Goal: Information Seeking & Learning: Learn about a topic

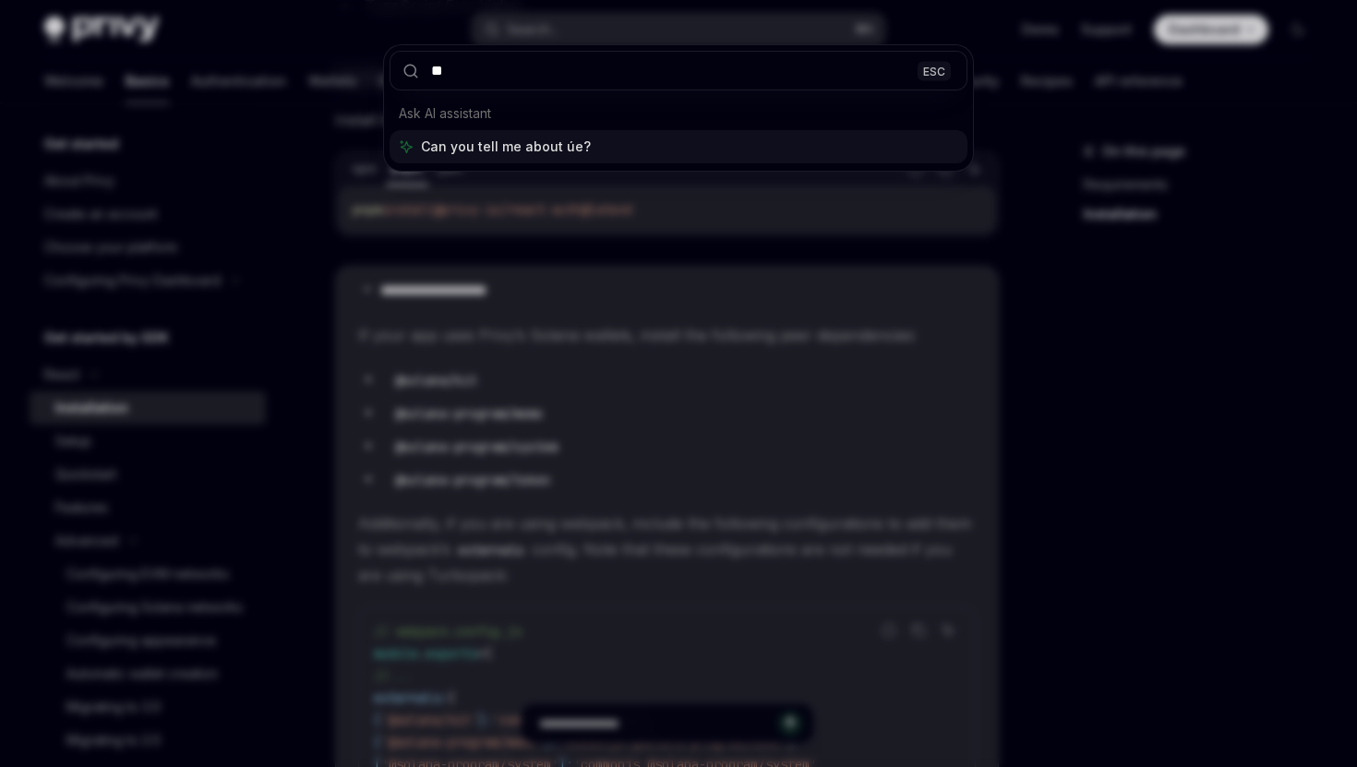
type input "*"
type input "**********"
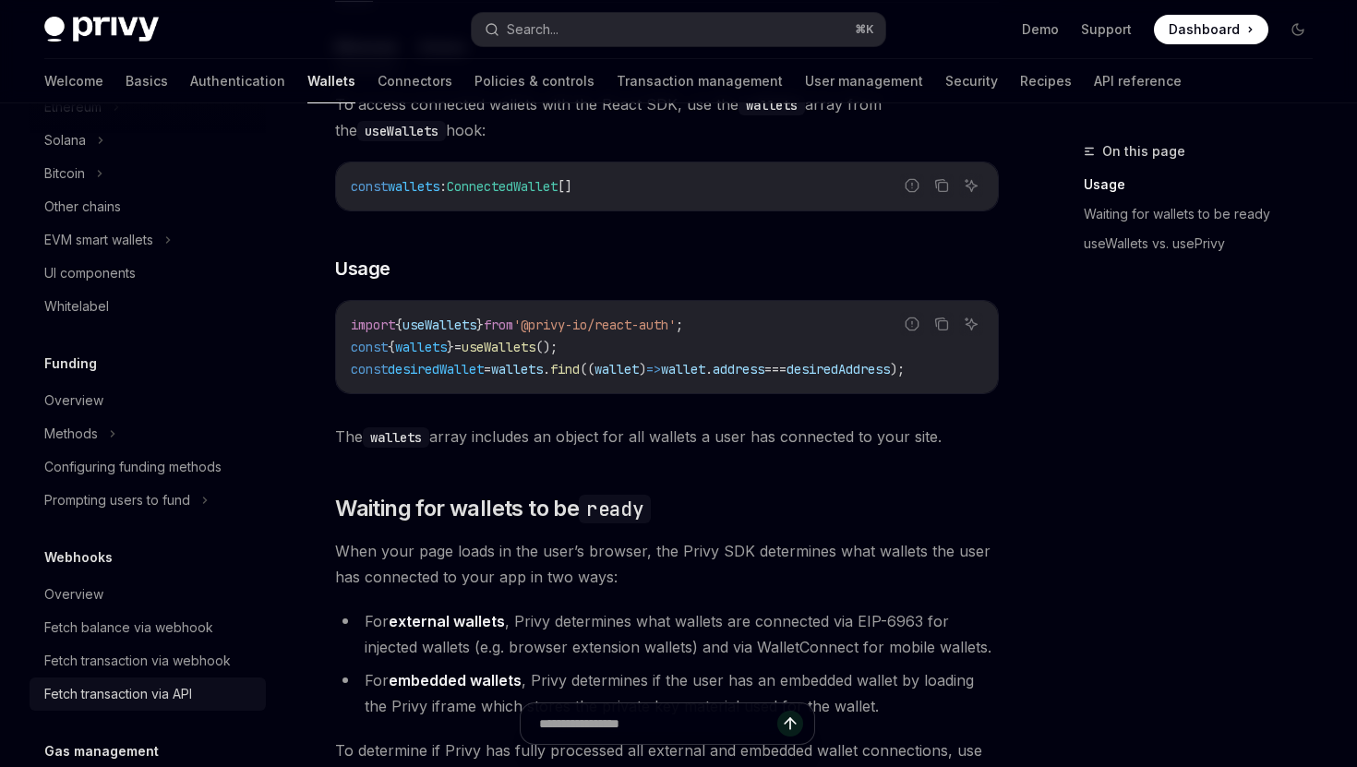
scroll to position [556, 0]
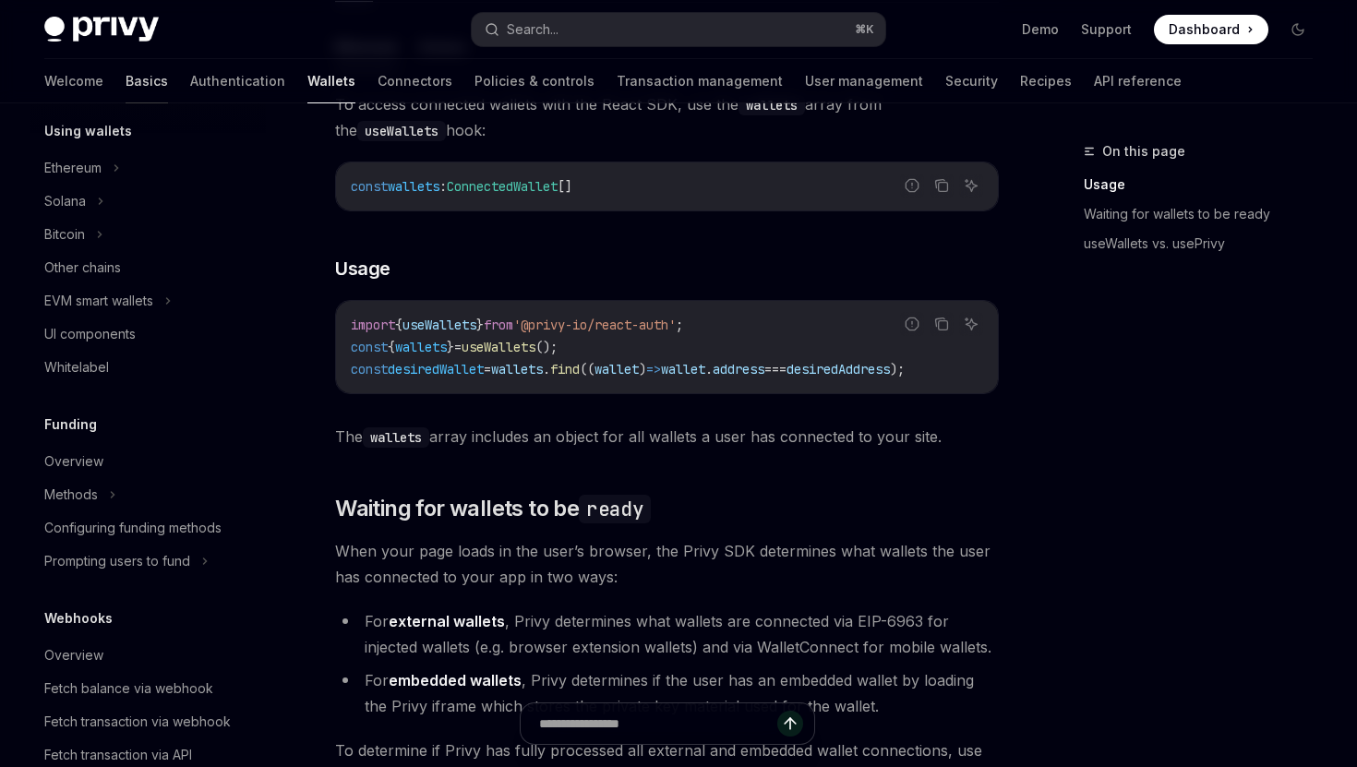
click at [126, 71] on link "Basics" at bounding box center [147, 81] width 42 height 44
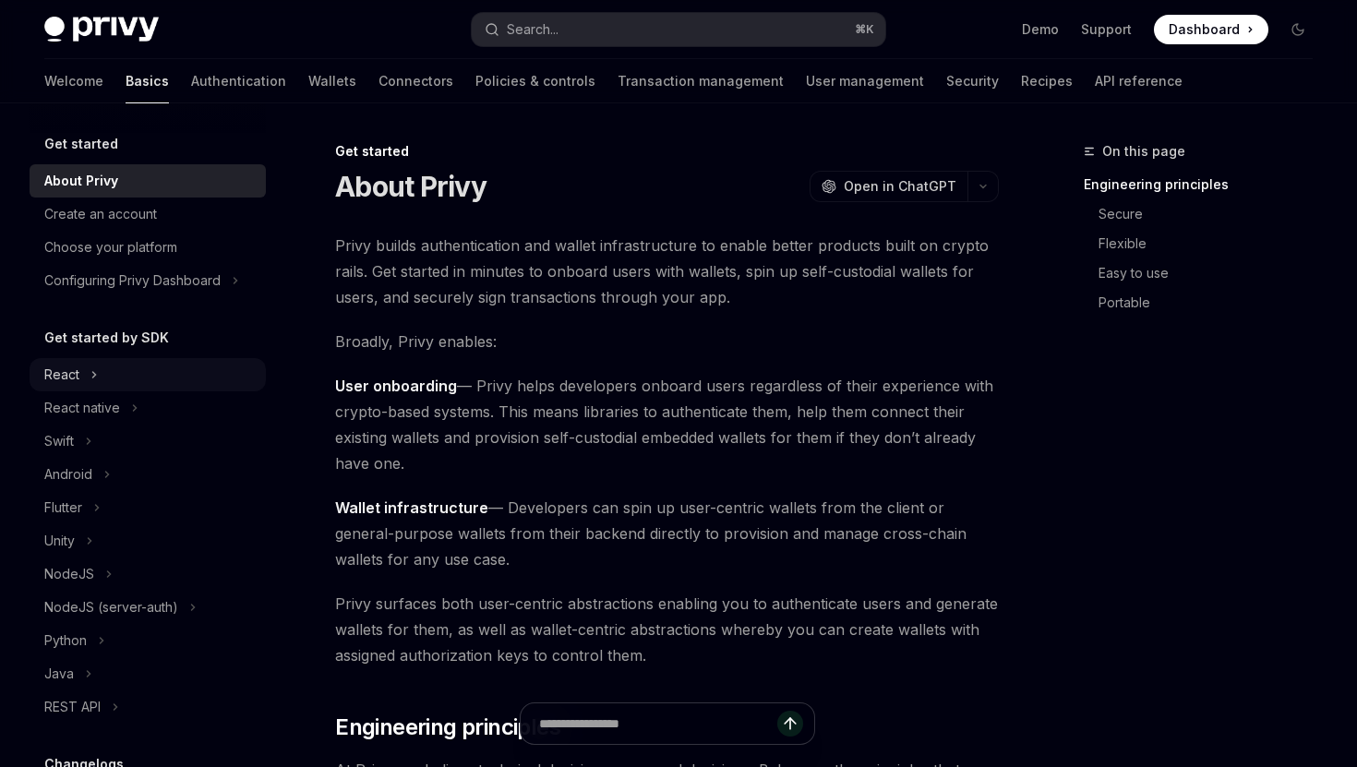
scroll to position [35, 0]
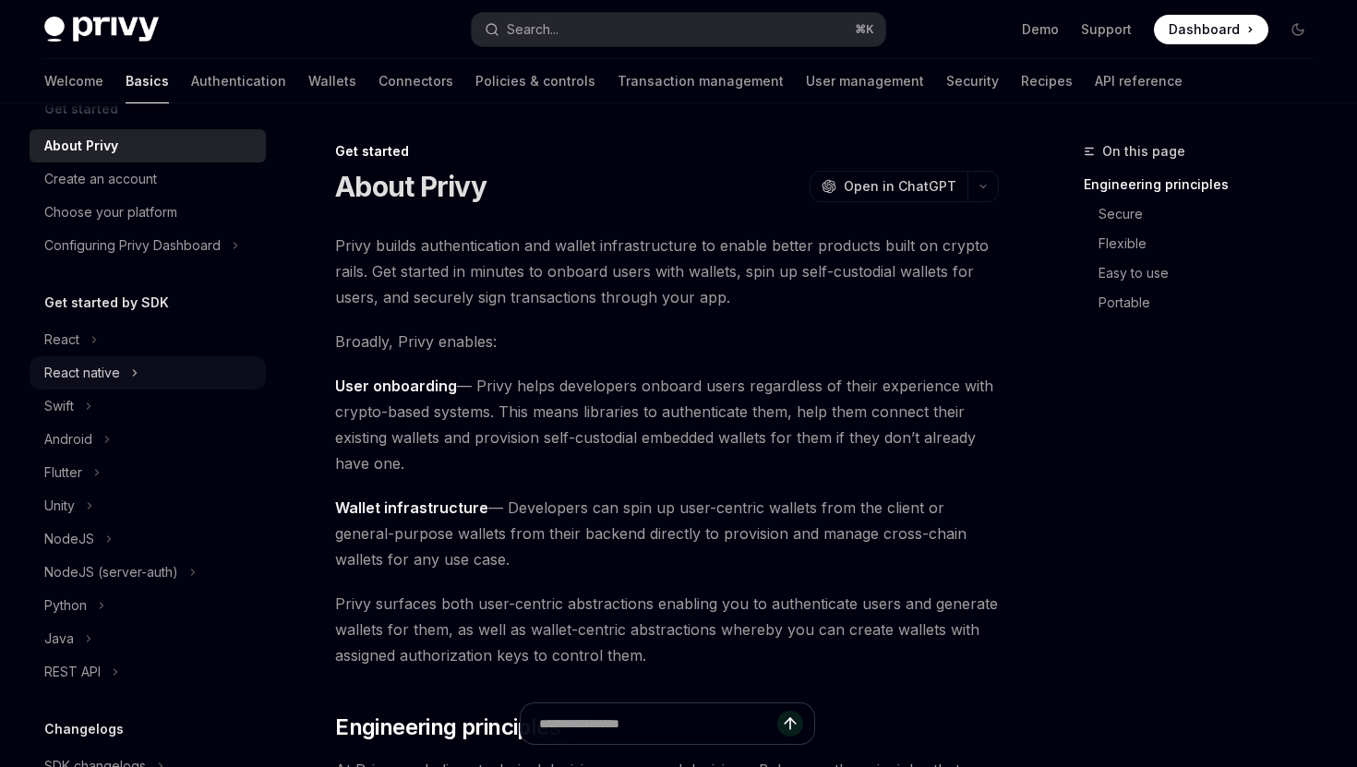
click at [137, 372] on icon at bounding box center [134, 373] width 7 height 22
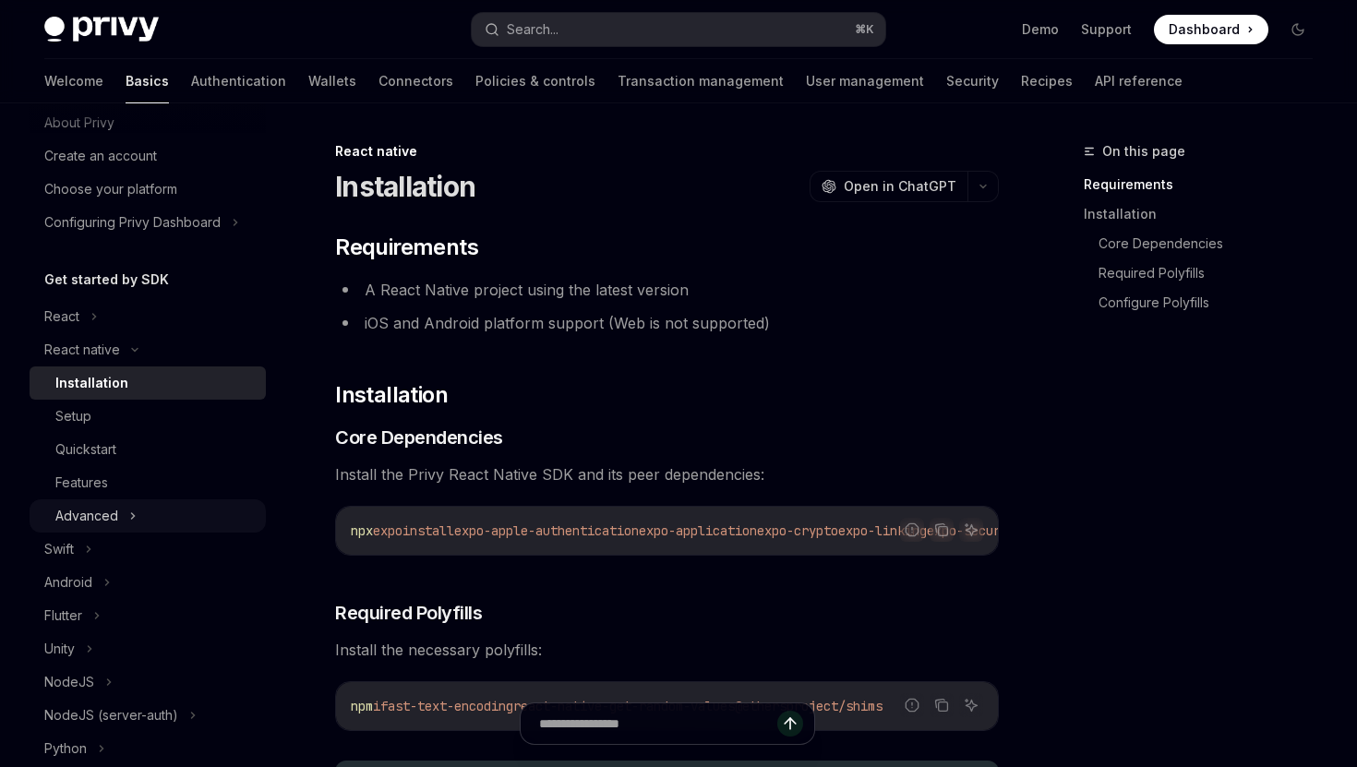
scroll to position [115, 0]
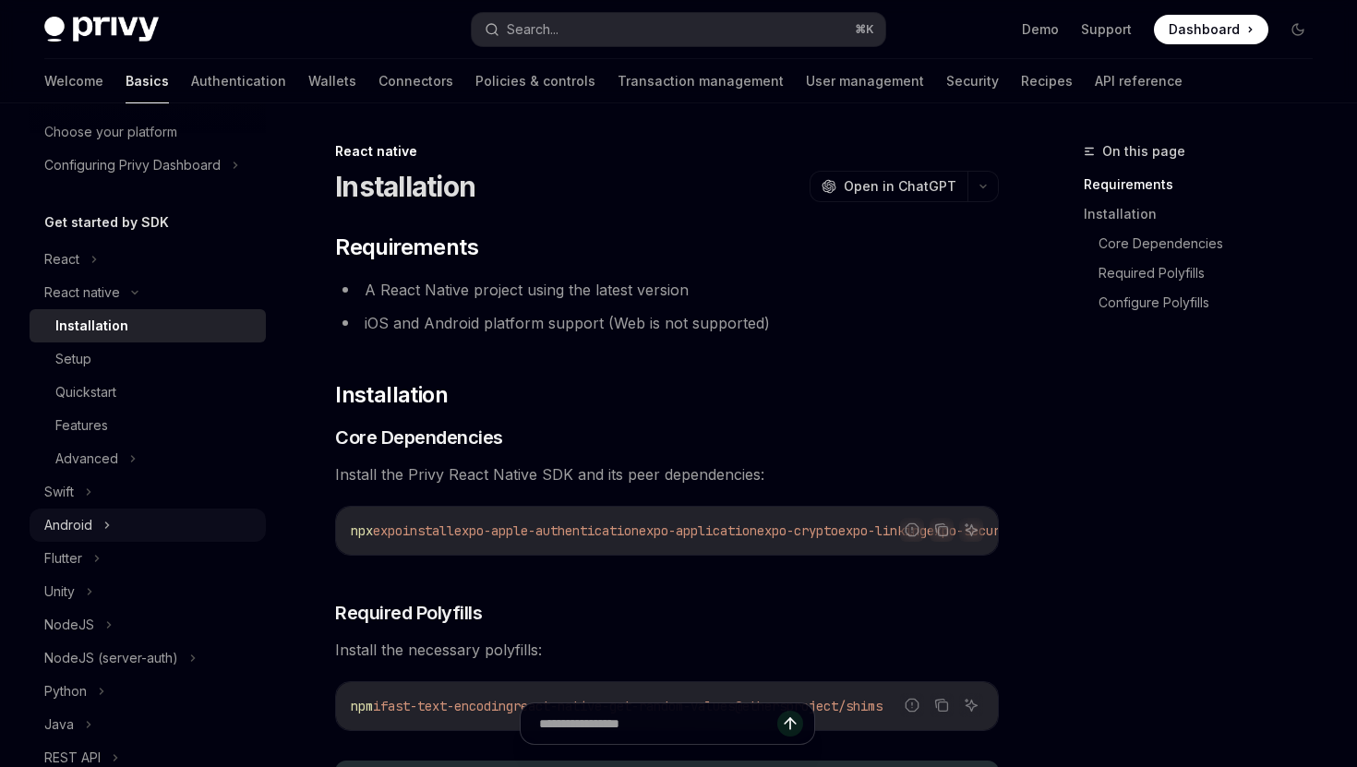
click at [133, 527] on button "Android" at bounding box center [148, 525] width 236 height 33
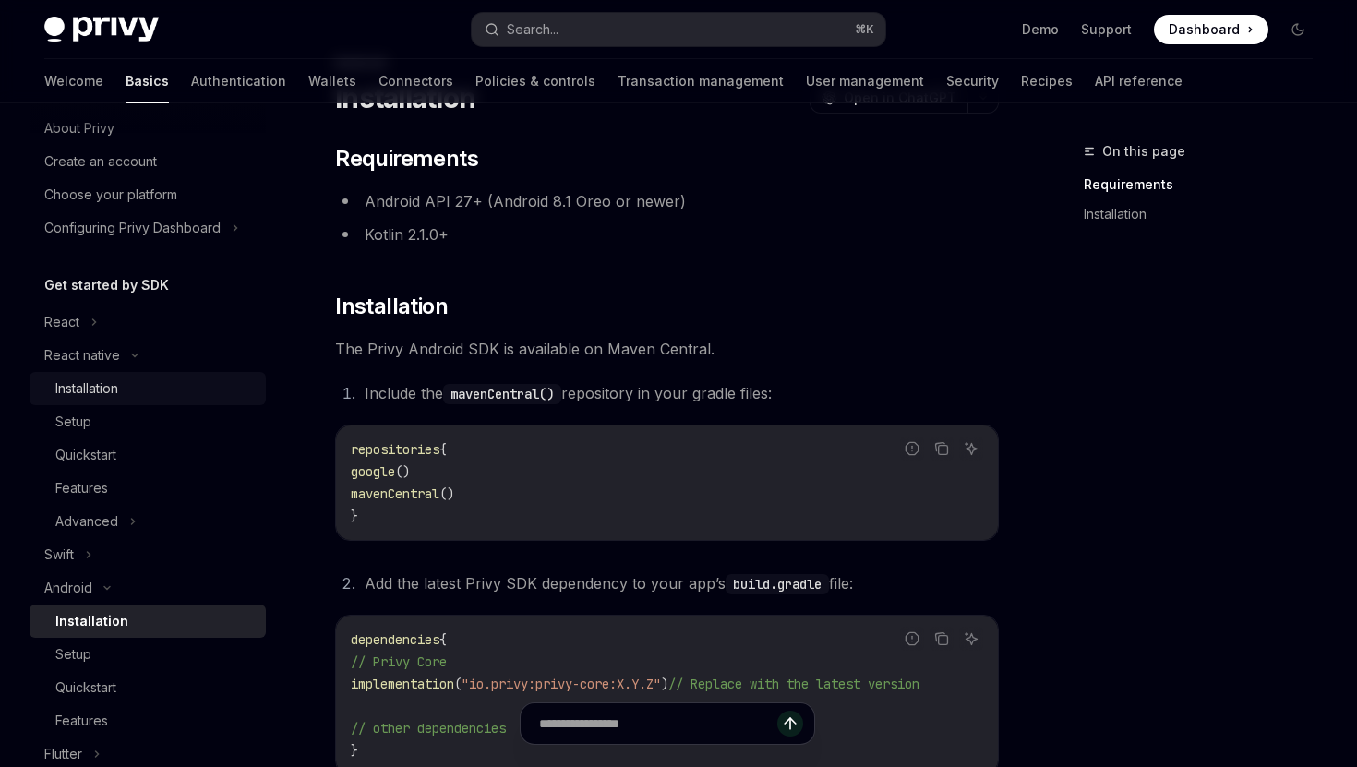
scroll to position [46, 0]
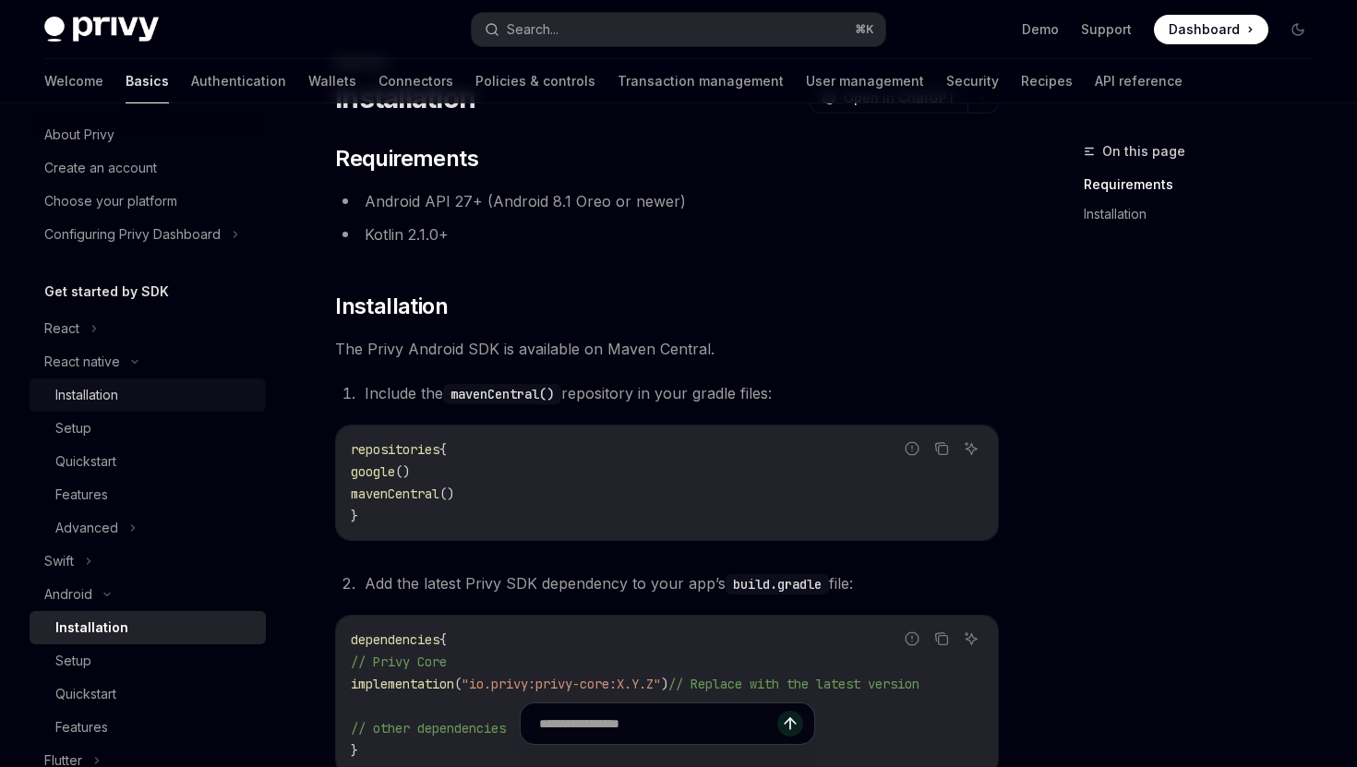
click at [175, 398] on div "Installation" at bounding box center [154, 395] width 199 height 22
click at [207, 421] on div "Setup" at bounding box center [154, 428] width 199 height 22
type textarea "*"
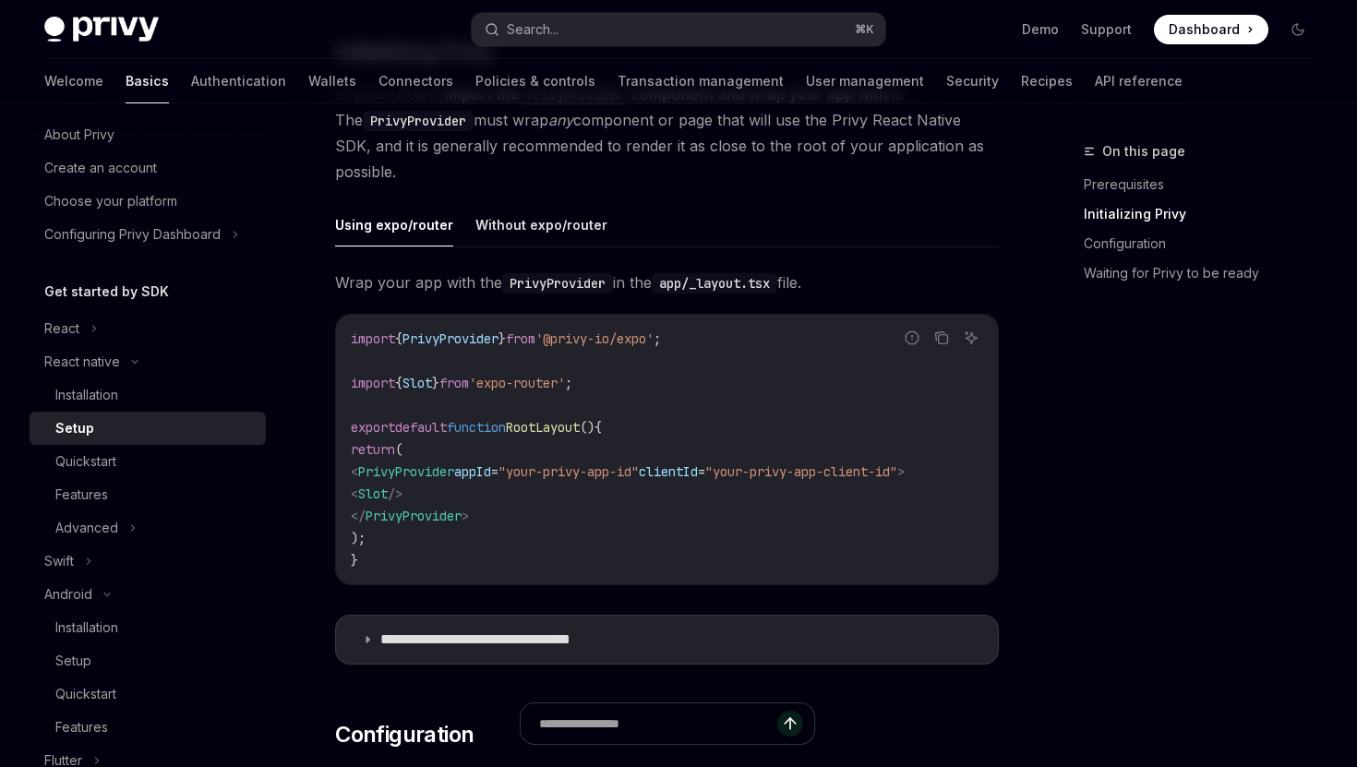
scroll to position [433, 0]
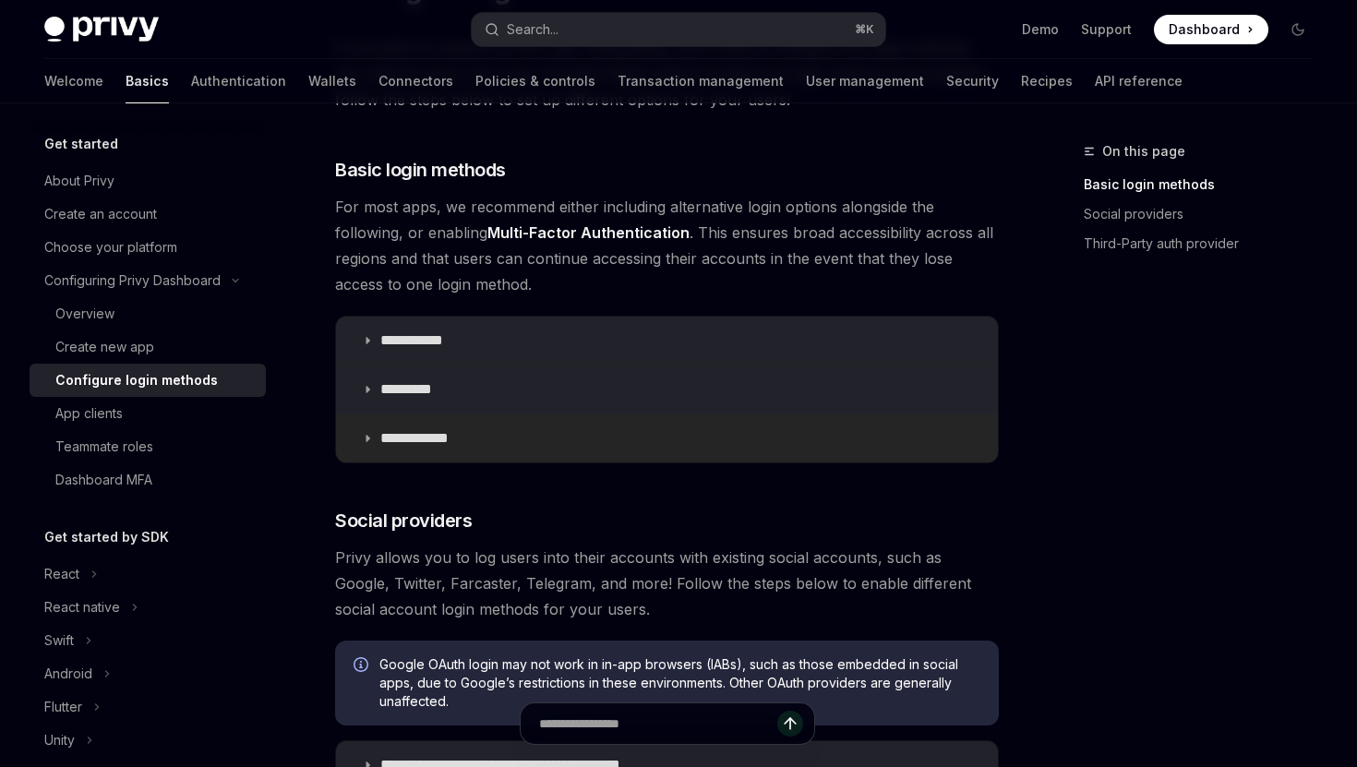
click at [373, 445] on summary "**********" at bounding box center [667, 438] width 662 height 48
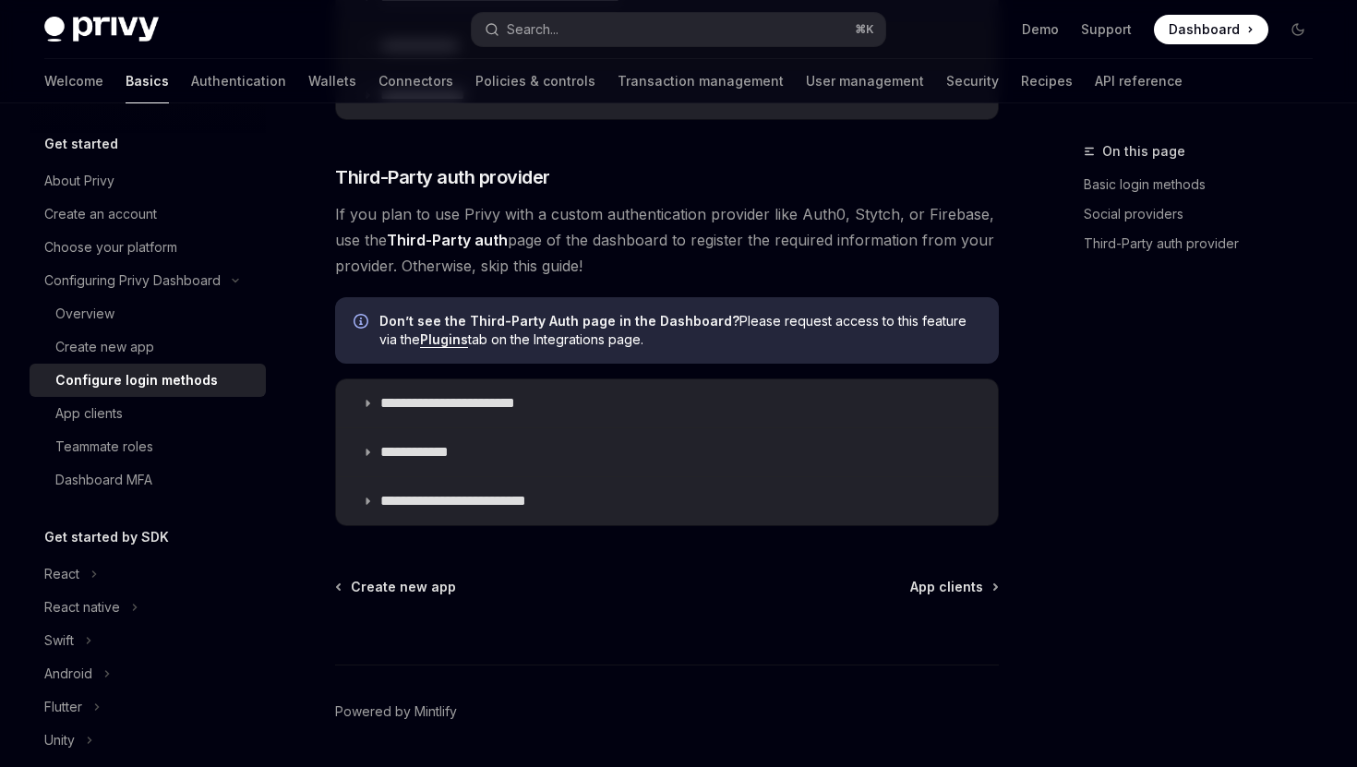
scroll to position [1498, 0]
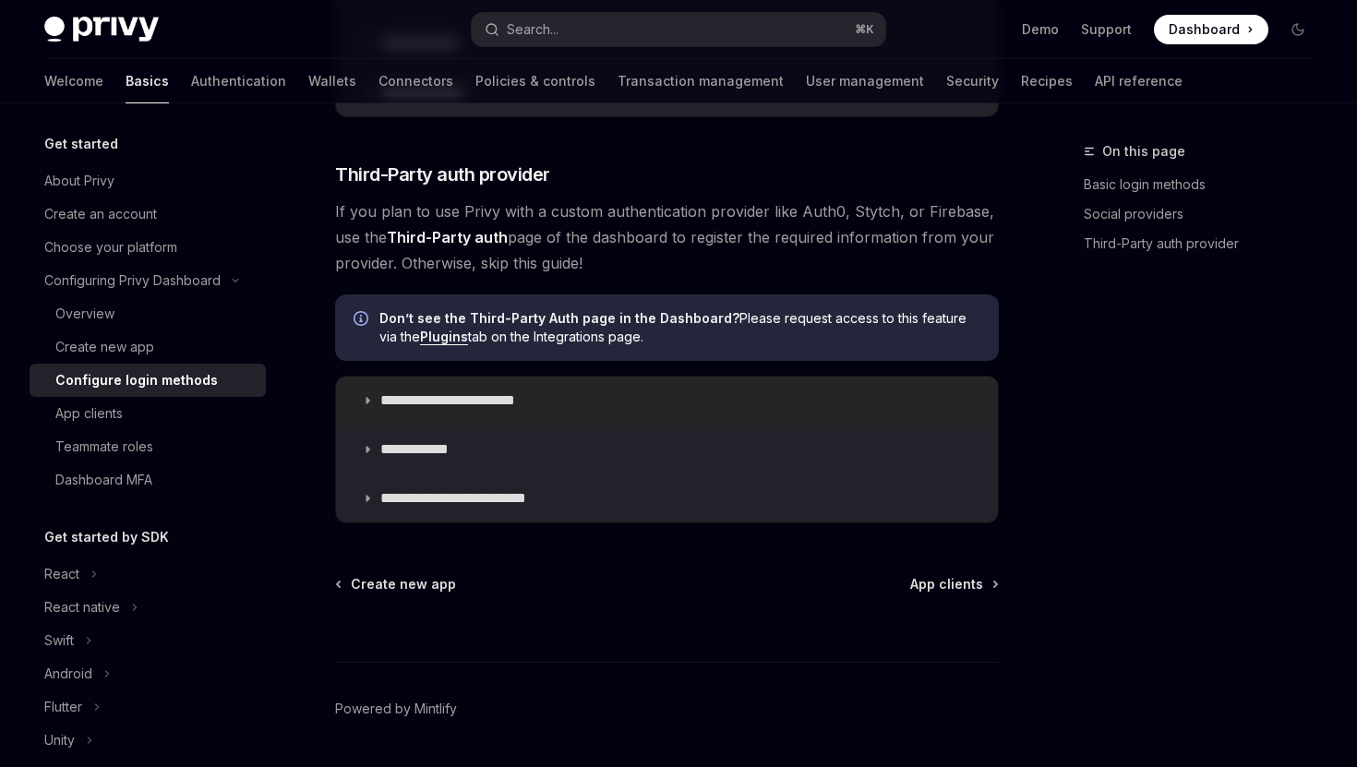
click at [358, 395] on summary "**********" at bounding box center [667, 401] width 662 height 48
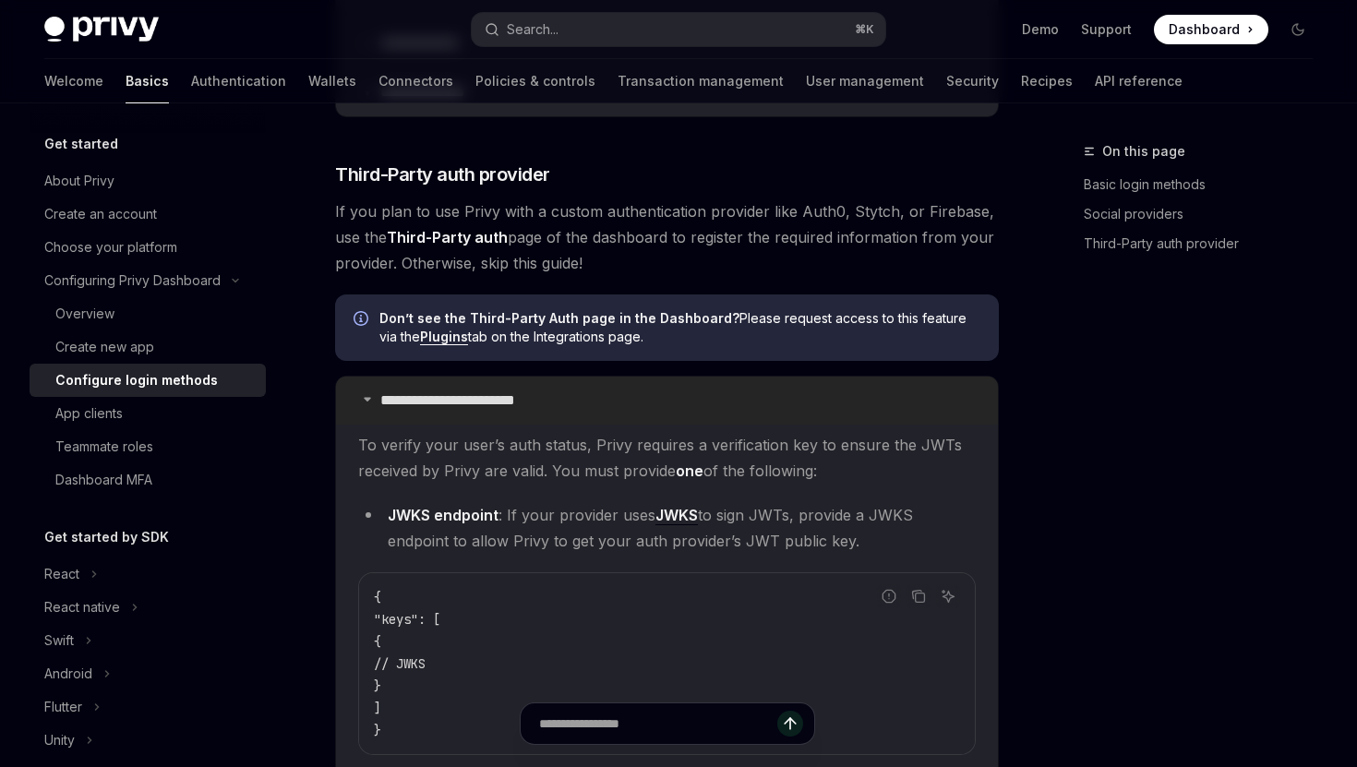
click at [367, 398] on icon at bounding box center [367, 398] width 11 height 11
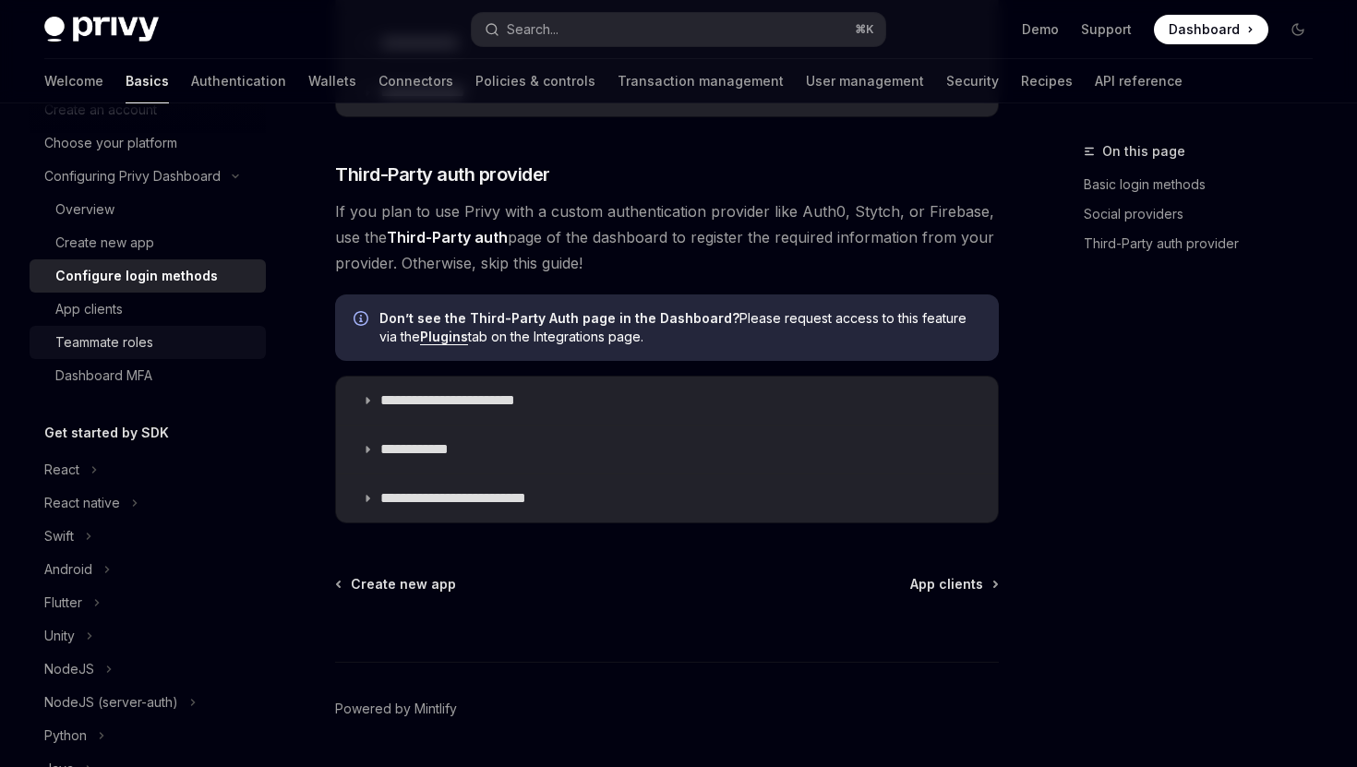
scroll to position [114, 0]
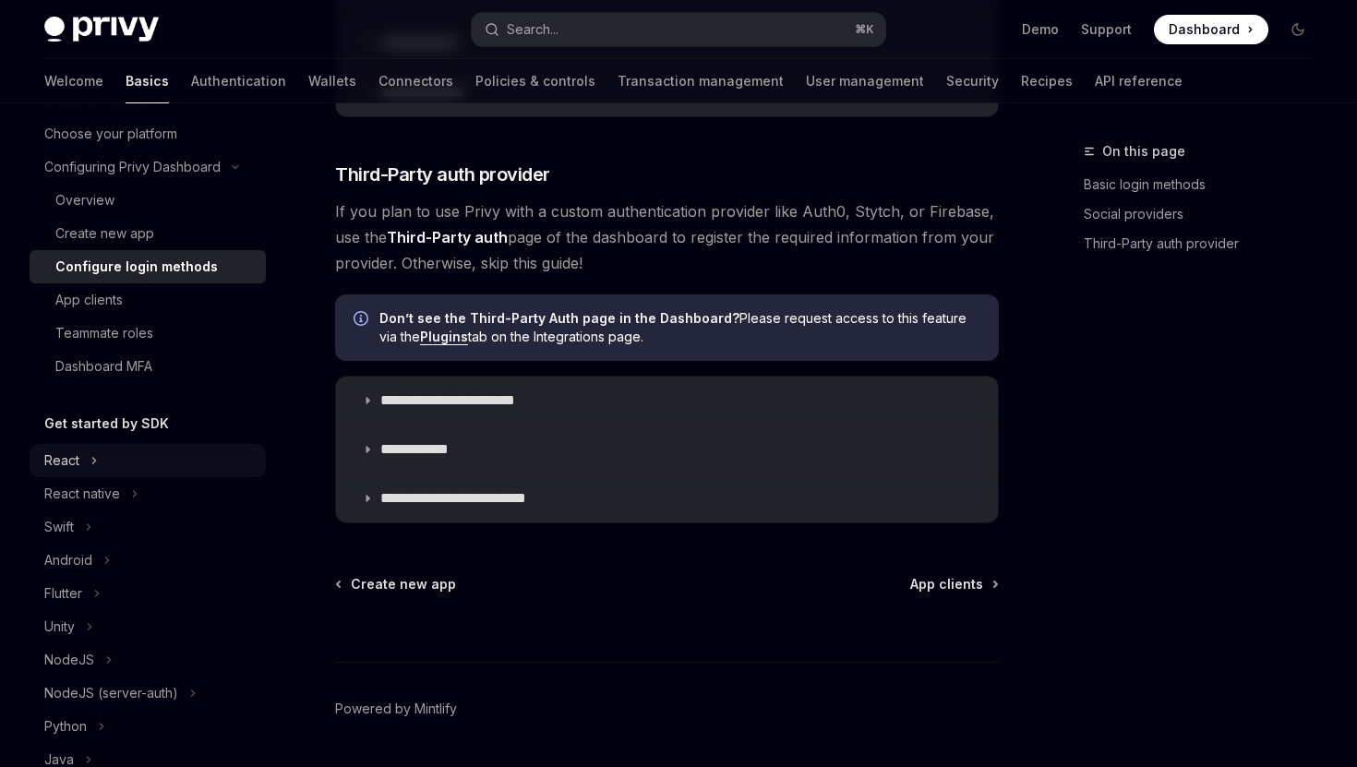
click at [108, 461] on button "React" at bounding box center [148, 460] width 236 height 33
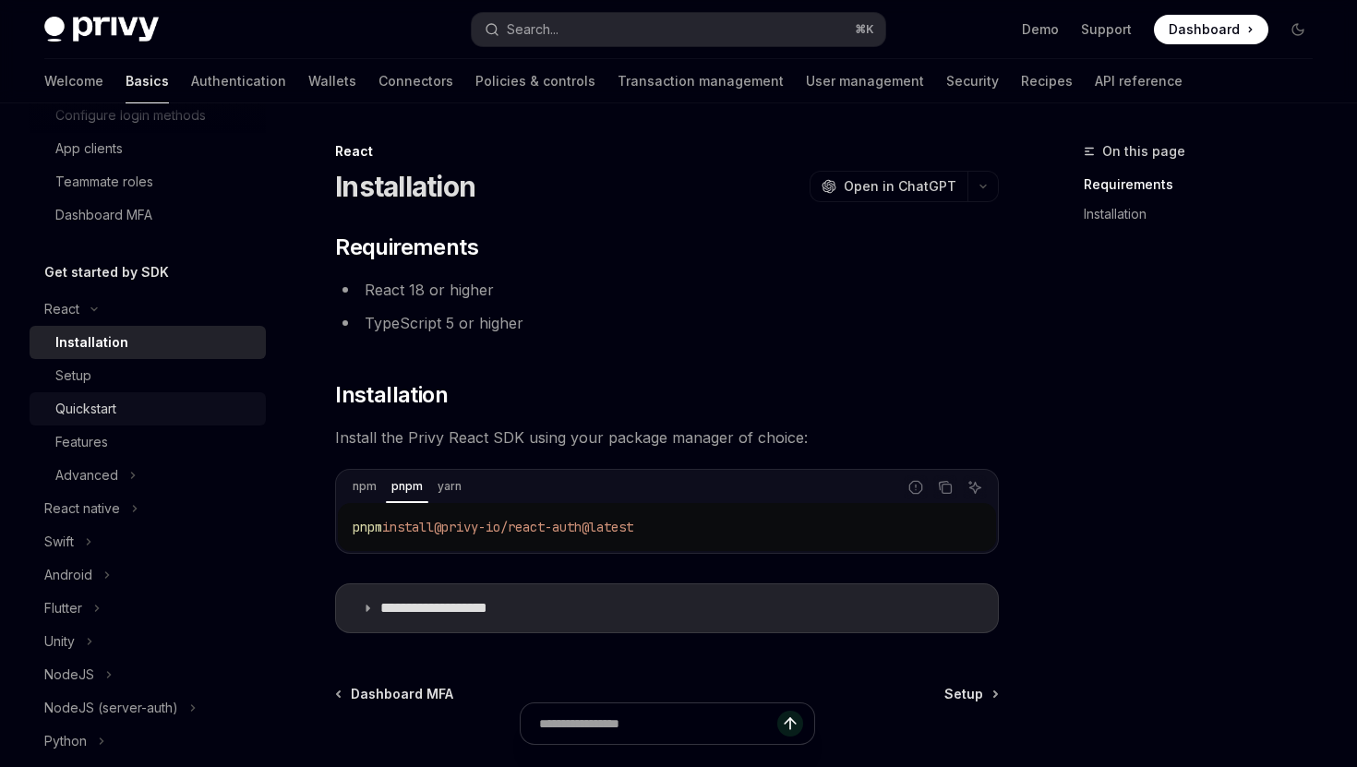
scroll to position [297, 0]
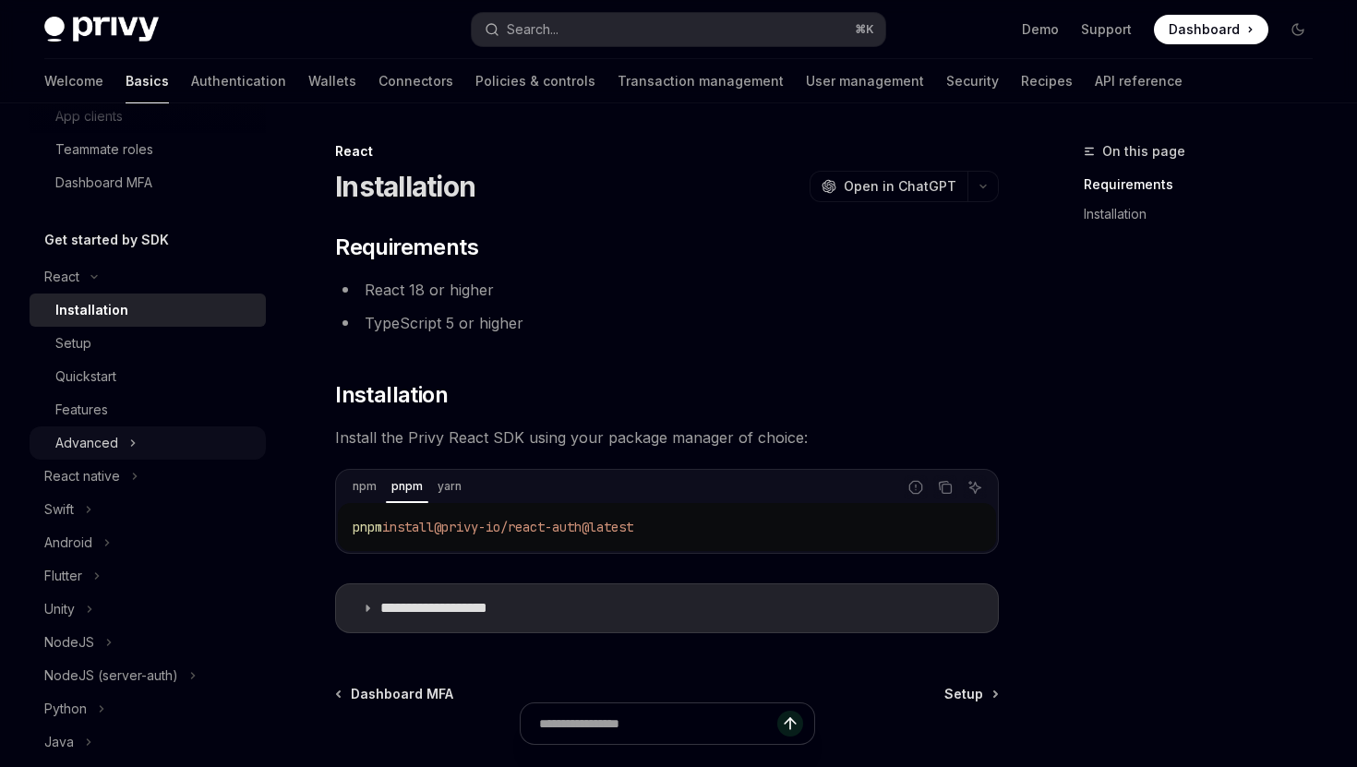
click at [133, 440] on icon at bounding box center [132, 443] width 7 height 22
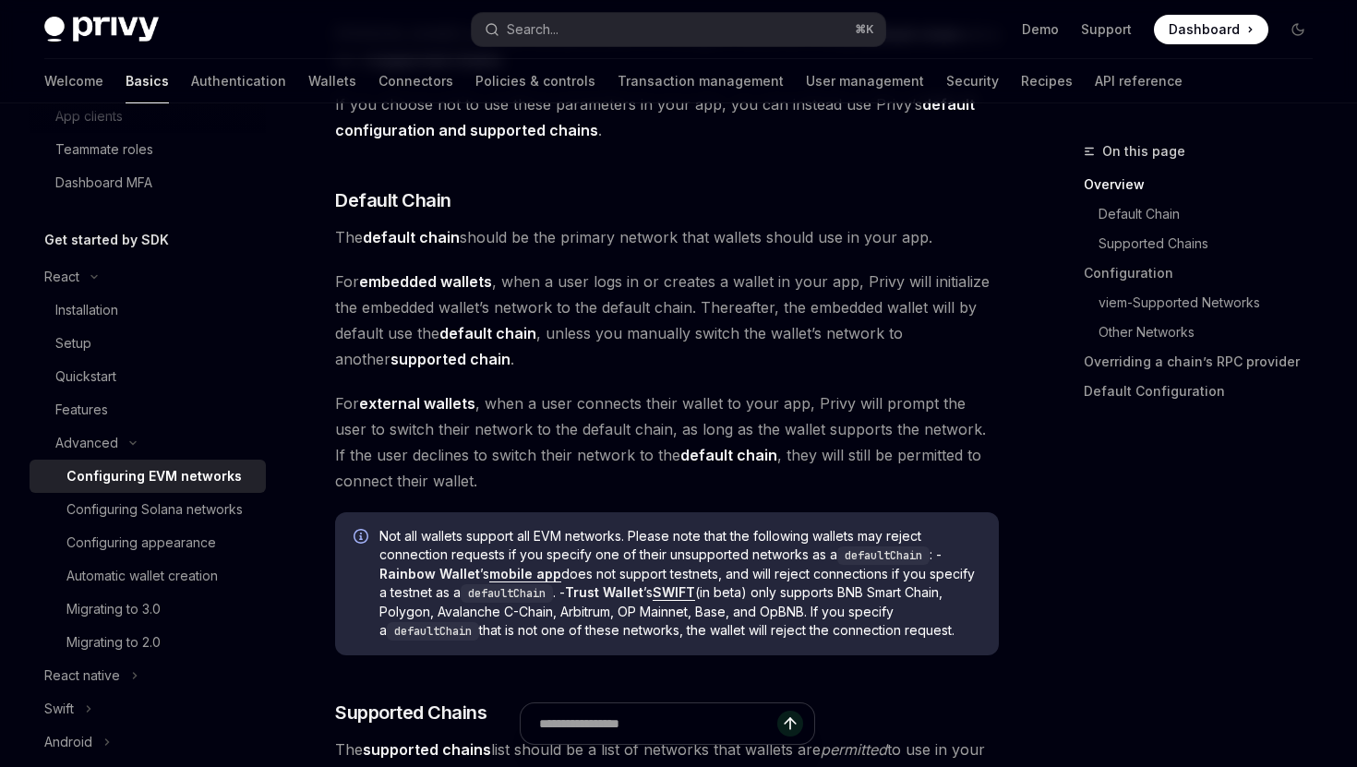
scroll to position [582, 0]
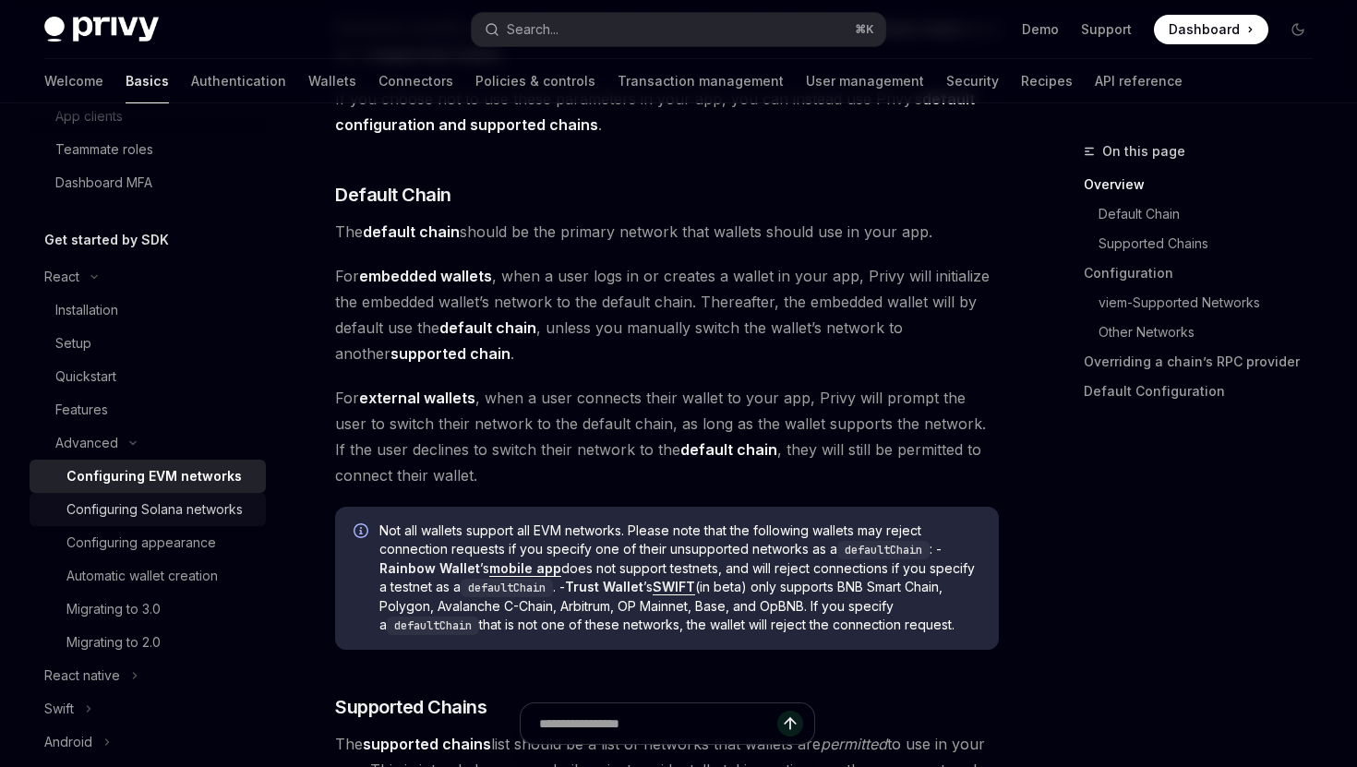
click at [233, 504] on div "Configuring Solana networks" at bounding box center [154, 509] width 176 height 22
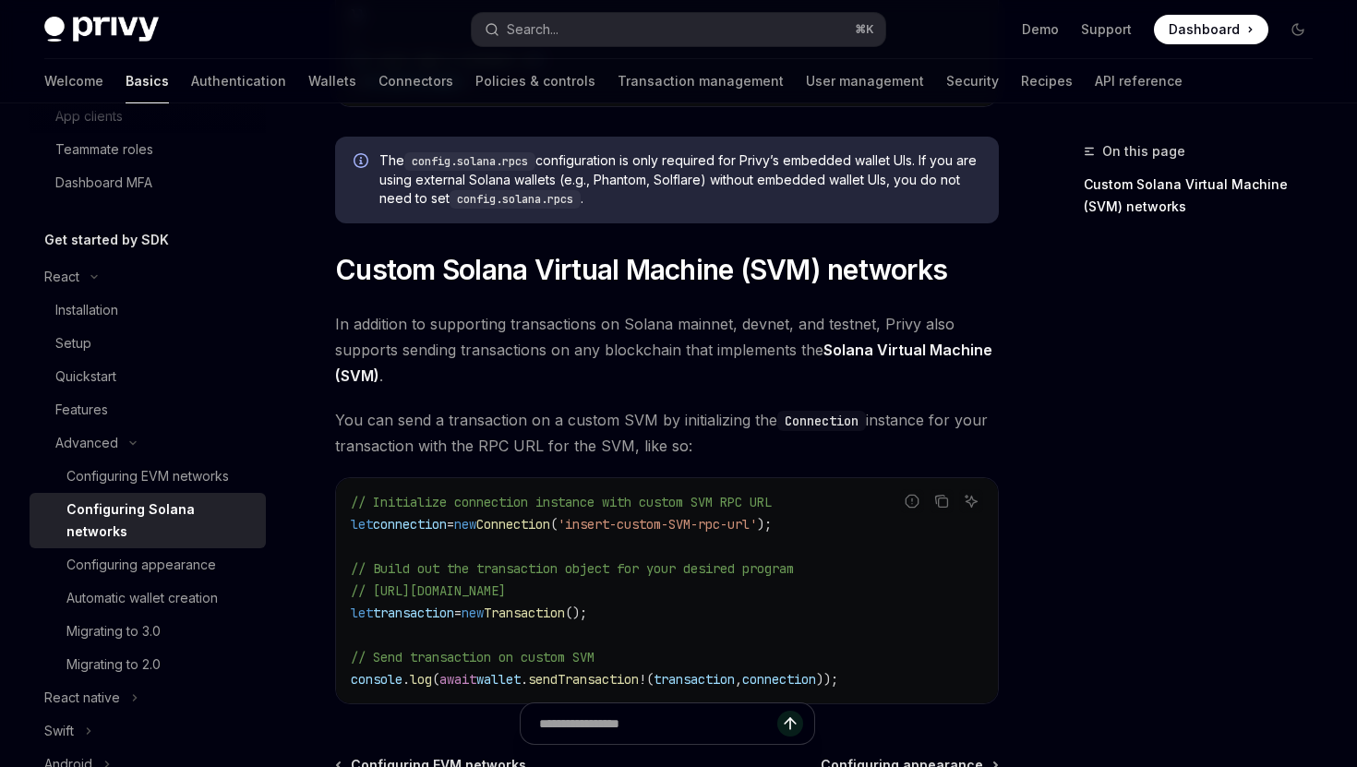
scroll to position [760, 0]
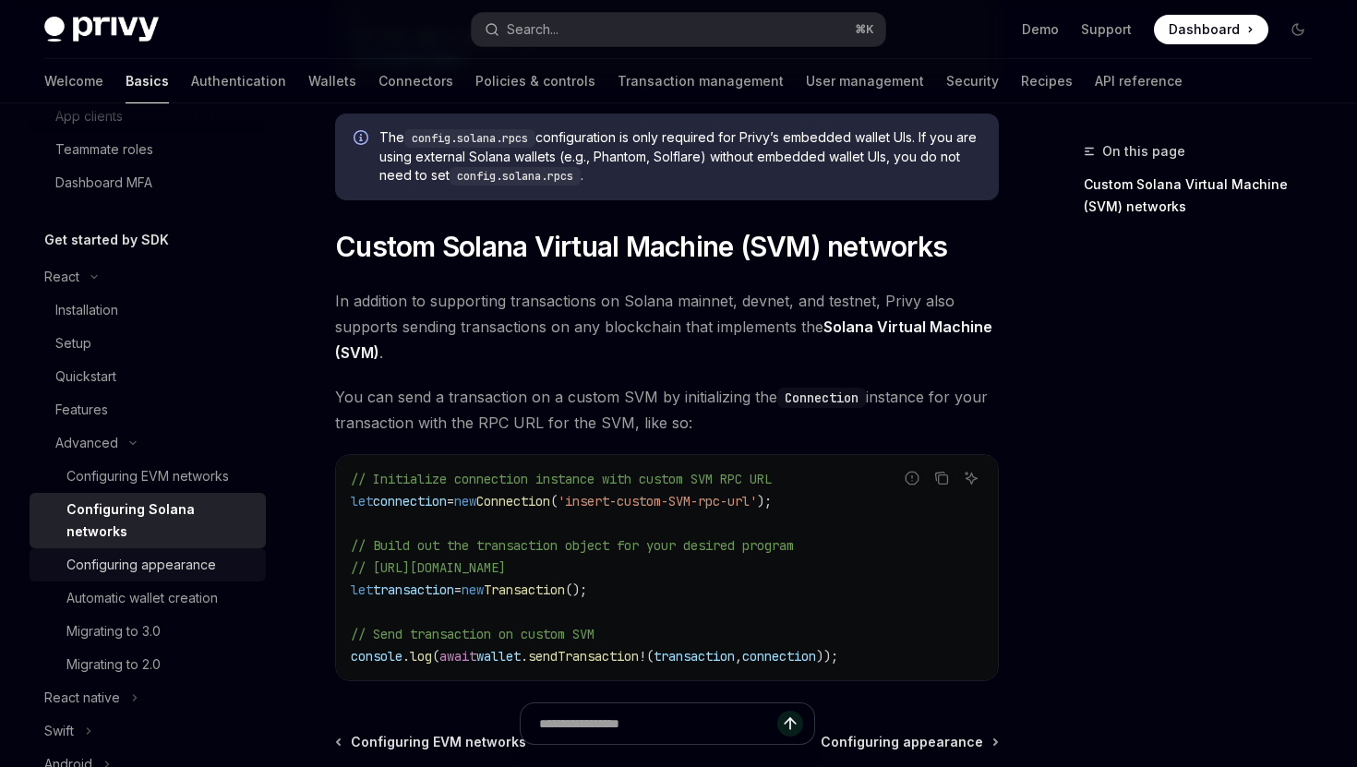
click at [196, 554] on div "Configuring appearance" at bounding box center [141, 565] width 150 height 22
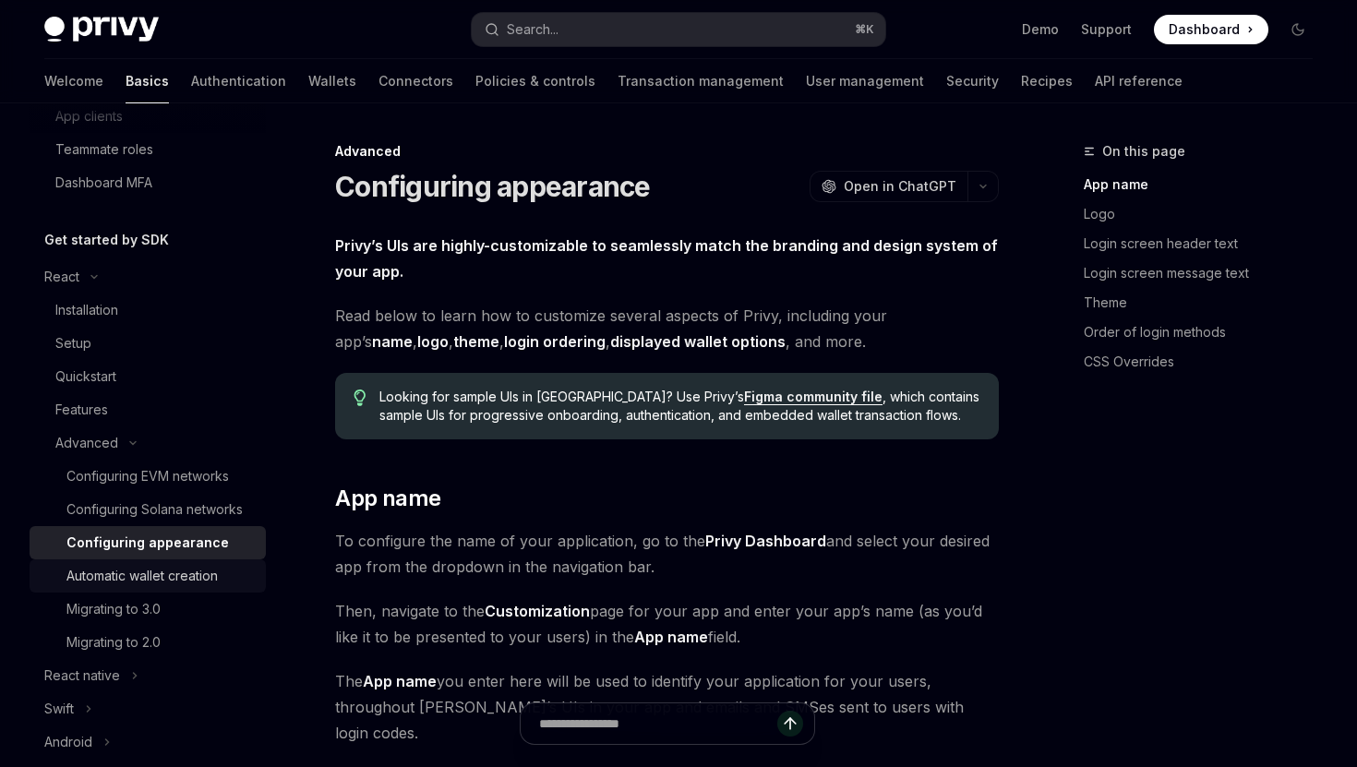
click at [193, 568] on div "Automatic wallet creation" at bounding box center [141, 576] width 151 height 22
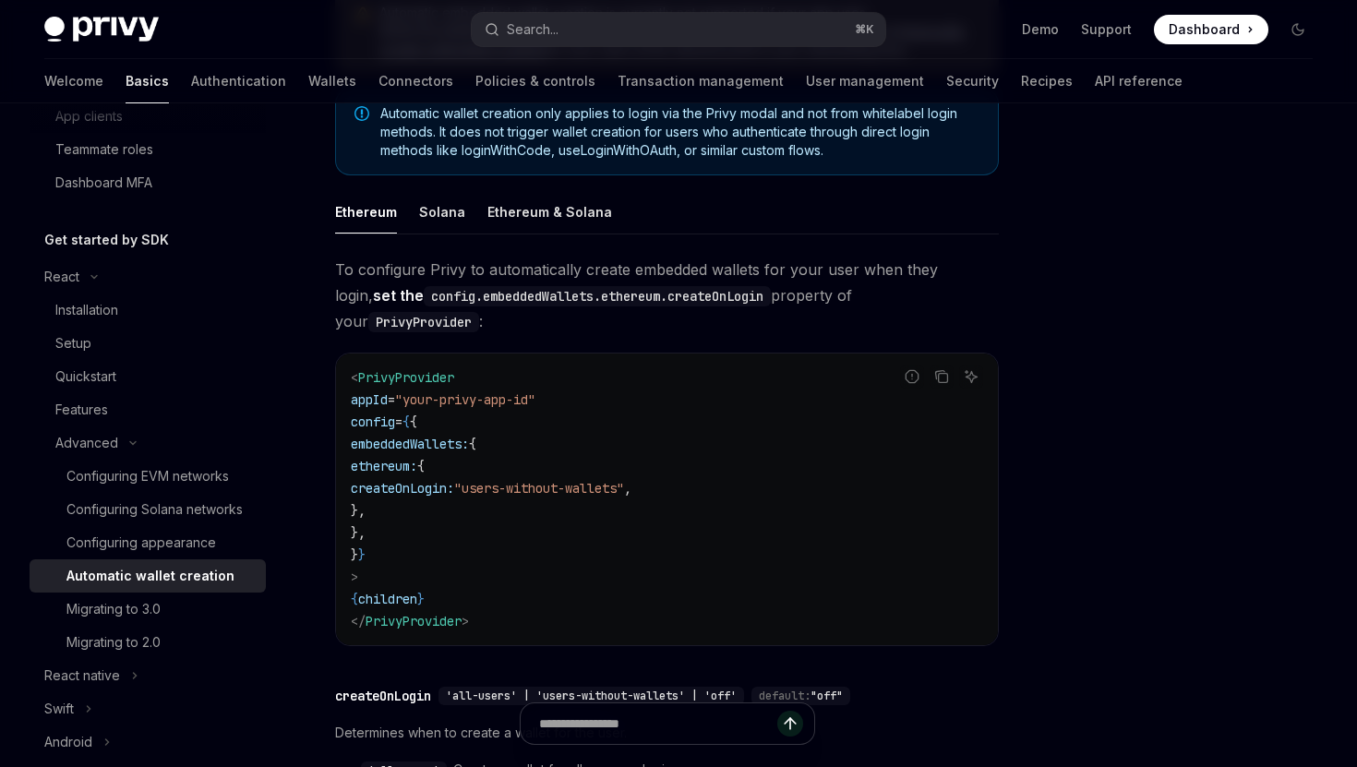
scroll to position [317, 0]
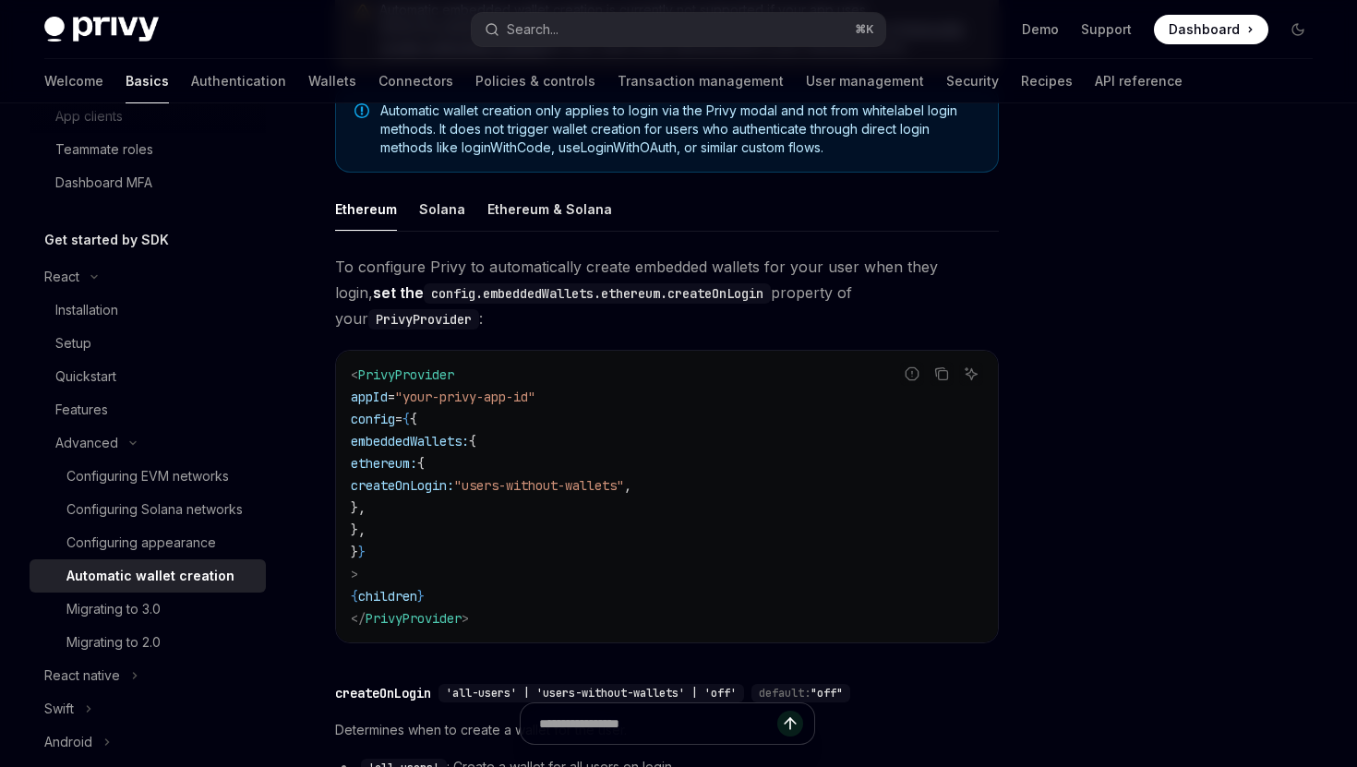
drag, startPoint x: 440, startPoint y: 499, endPoint x: 415, endPoint y: 419, distance: 84.1
click at [415, 419] on code "< PrivyProvider appId = "your-privy-app-id" config = { { embeddedWallets: { eth…" at bounding box center [667, 497] width 632 height 266
click at [478, 499] on code "< PrivyProvider appId = "your-privy-app-id" config = { { embeddedWallets: { eth…" at bounding box center [667, 497] width 632 height 266
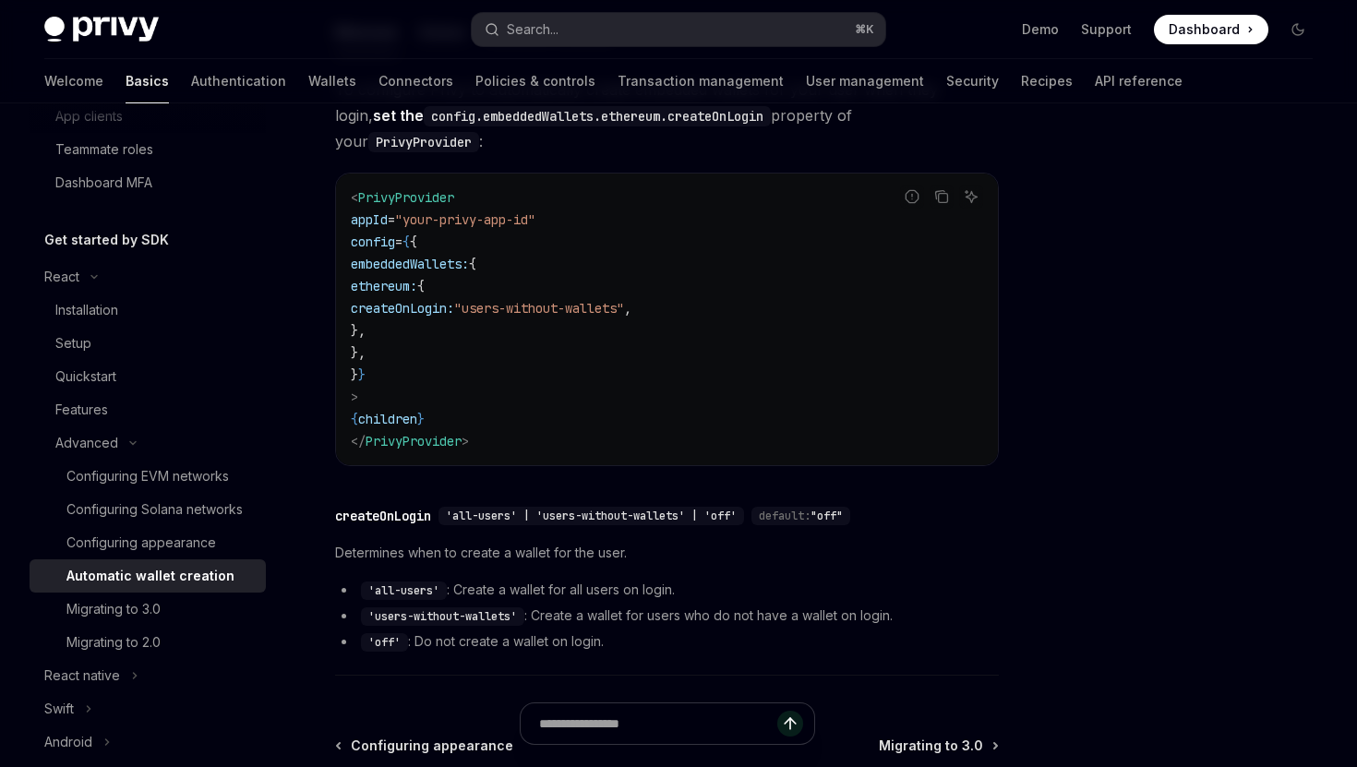
scroll to position [496, 0]
click at [212, 605] on div "Migrating to 3.0" at bounding box center [160, 609] width 188 height 22
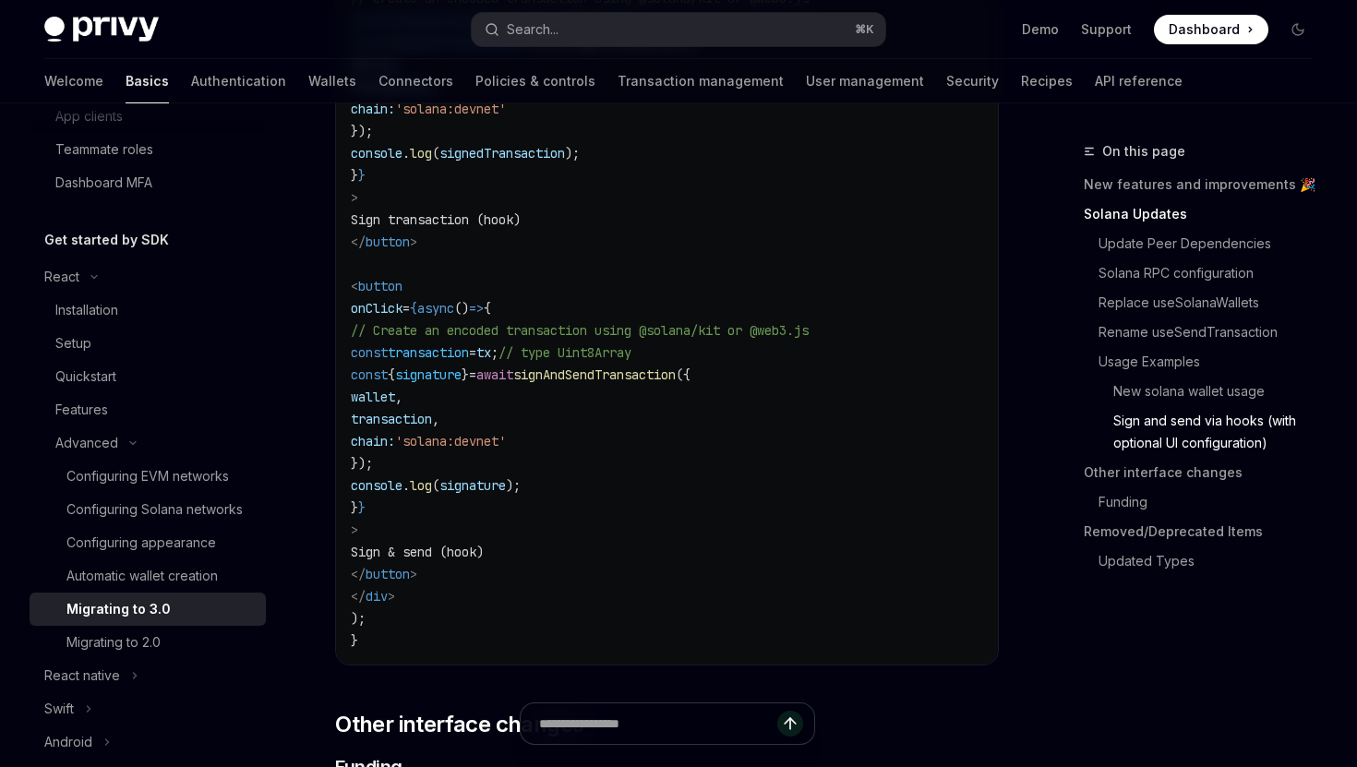
scroll to position [4939, 0]
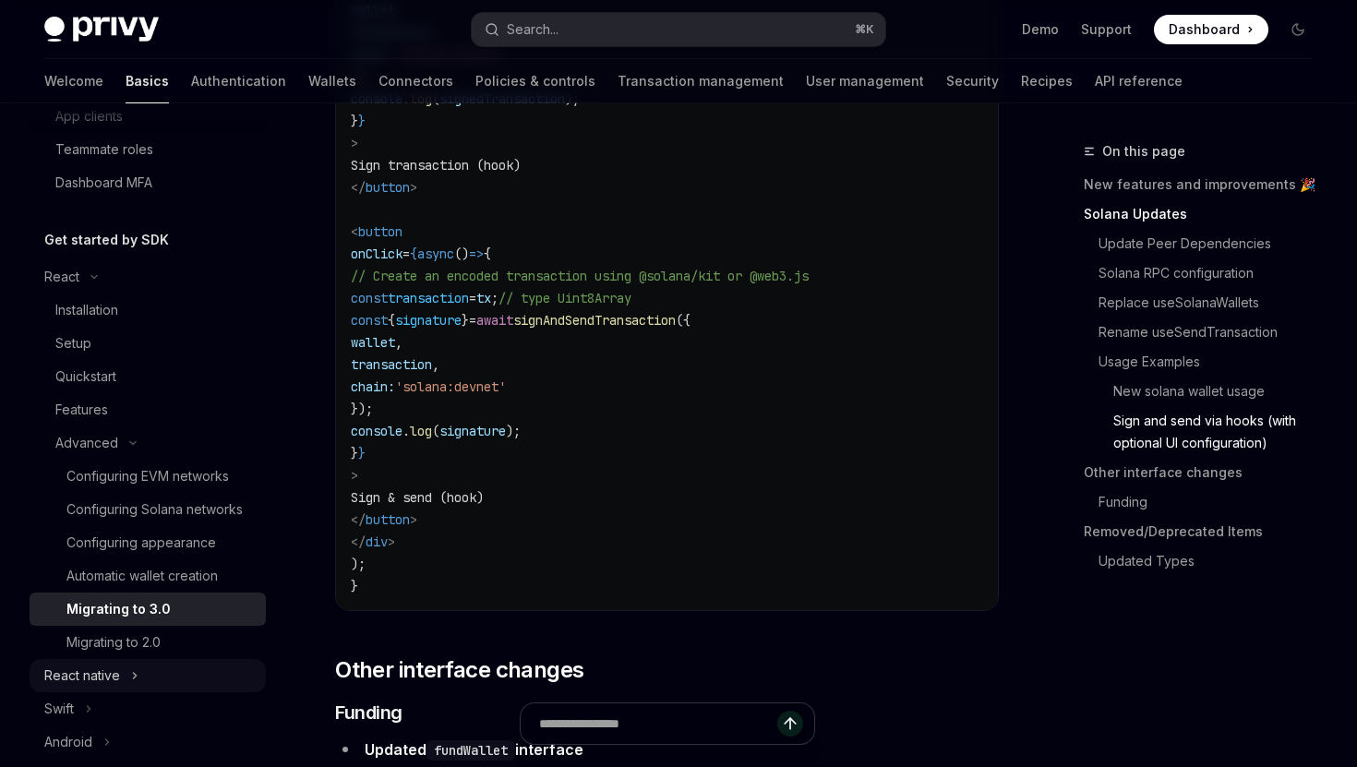
click at [164, 670] on button "React native" at bounding box center [148, 675] width 236 height 33
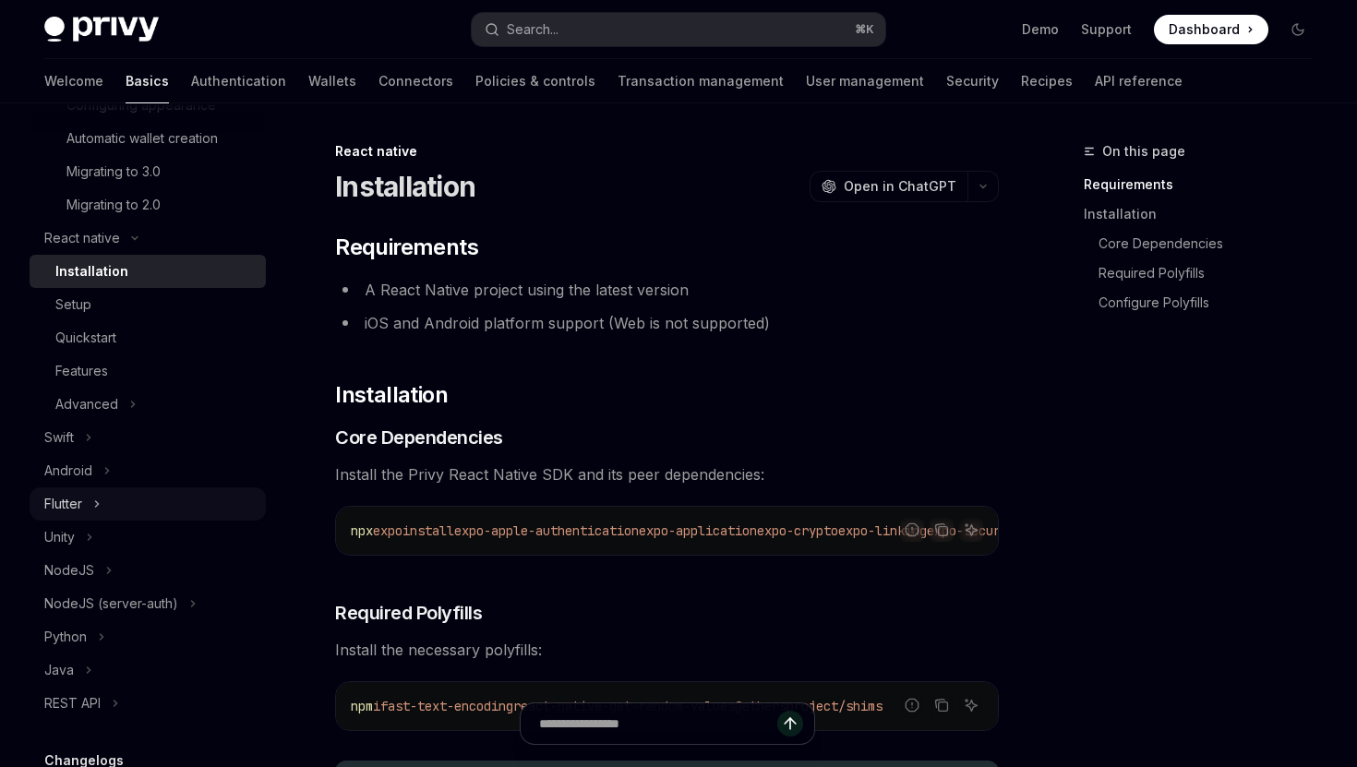
scroll to position [811, 0]
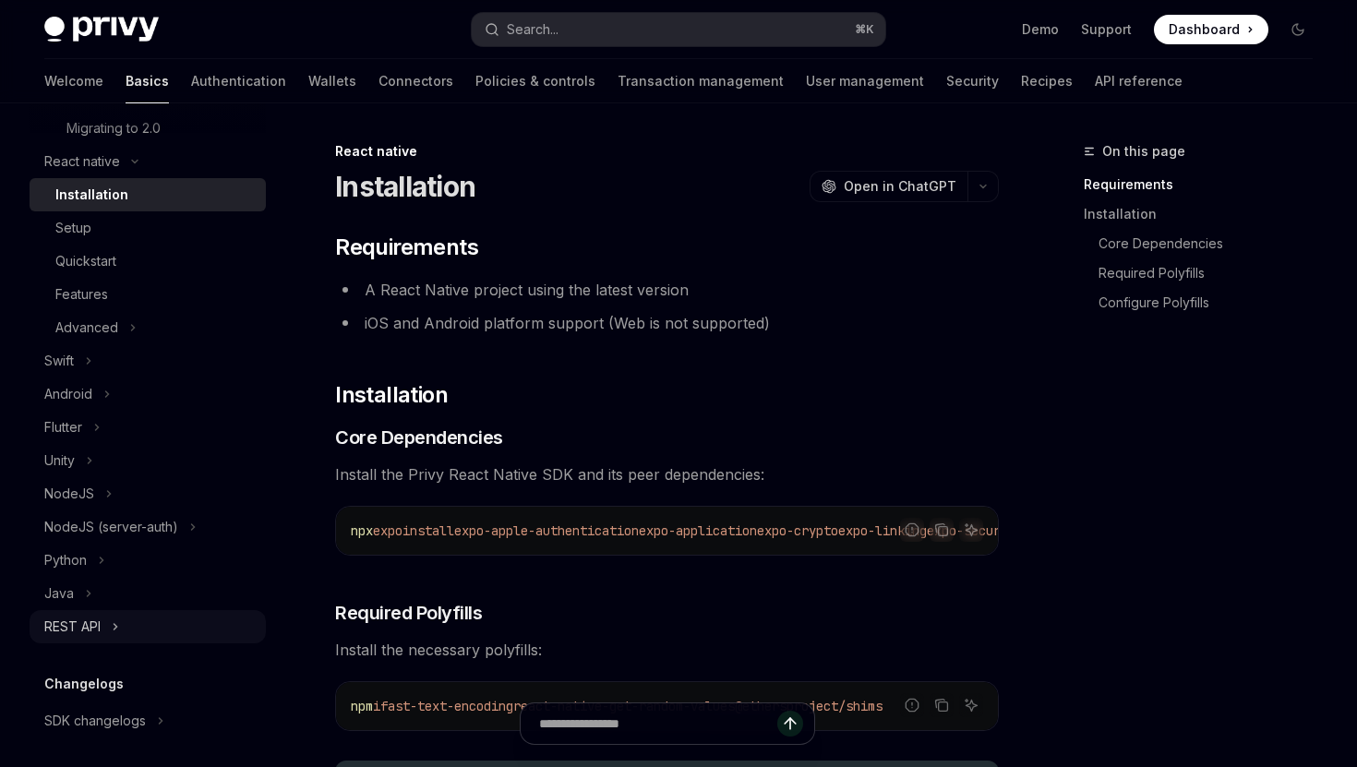
click at [137, 629] on button "REST API" at bounding box center [148, 626] width 236 height 33
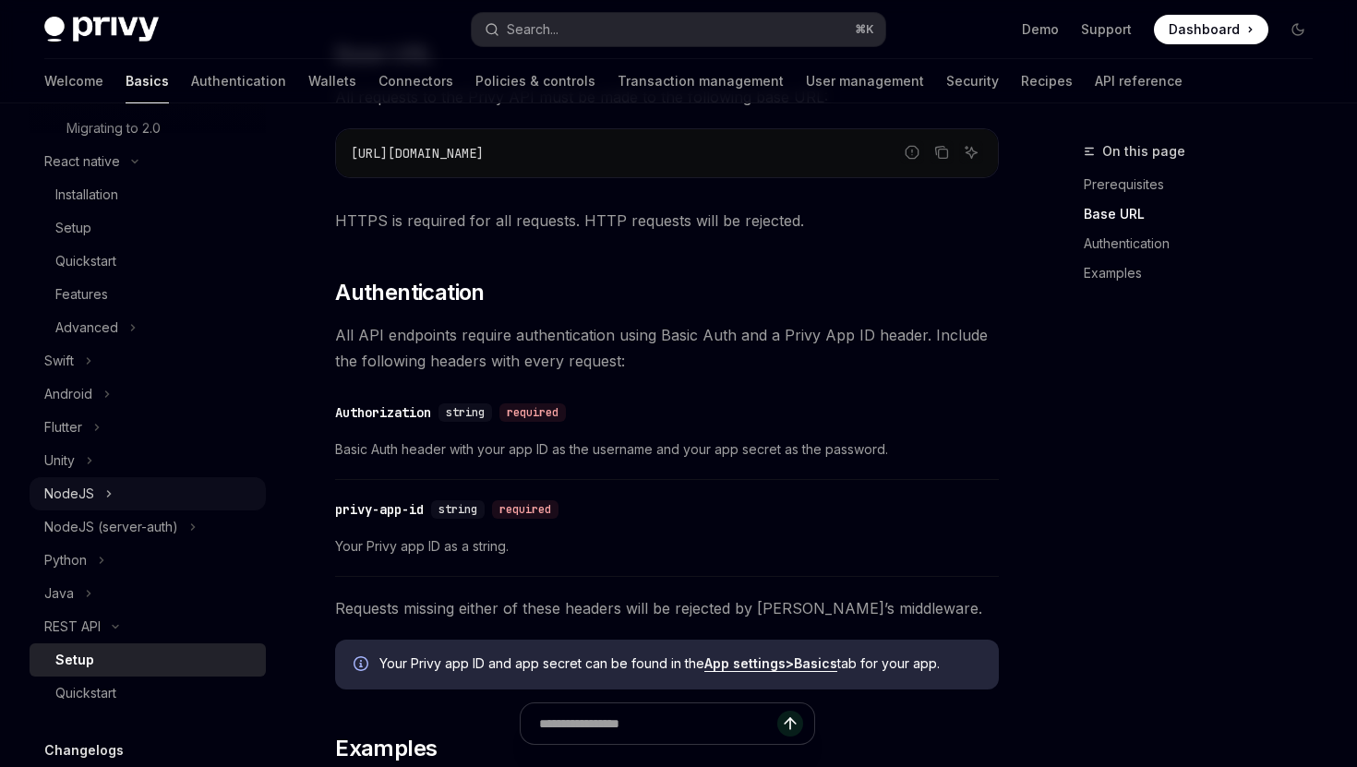
click at [143, 497] on button "NodeJS" at bounding box center [148, 493] width 236 height 33
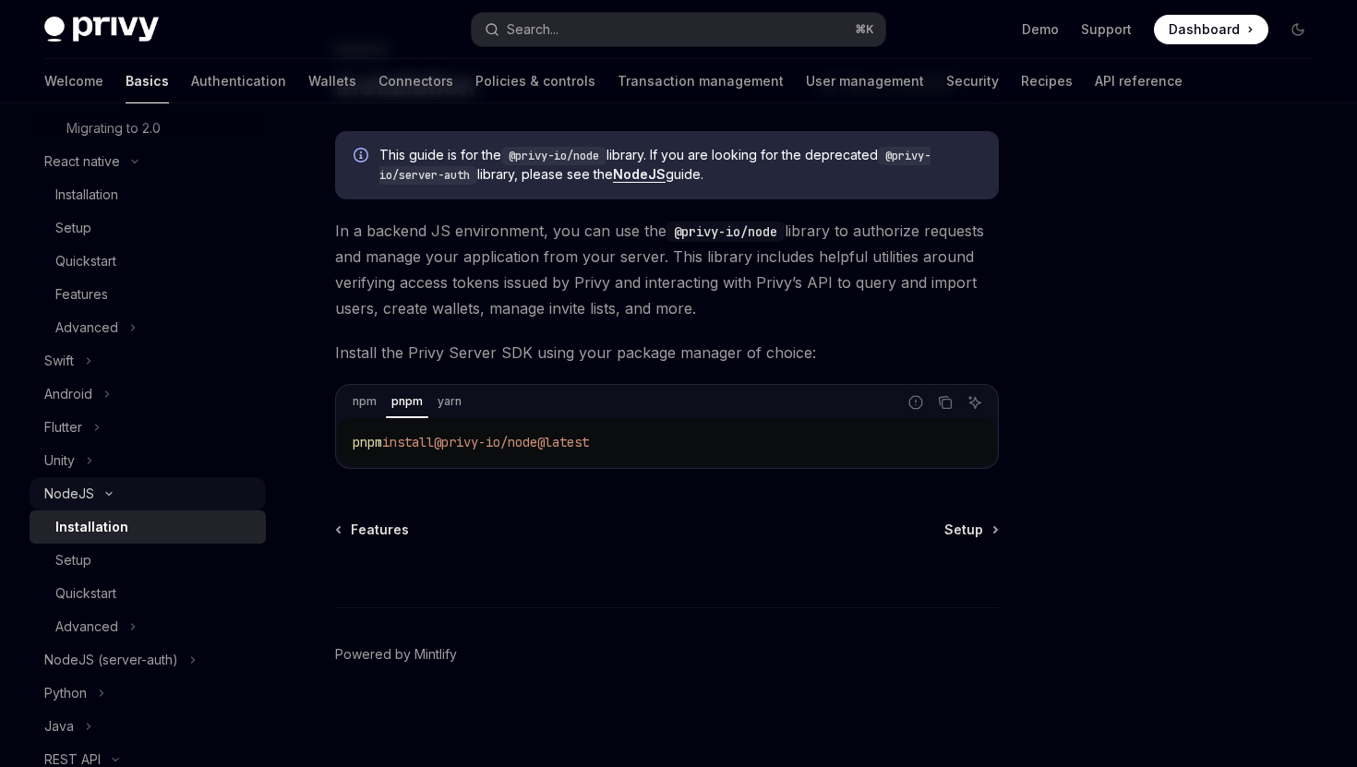
scroll to position [101, 0]
click at [214, 548] on link "Setup" at bounding box center [148, 560] width 236 height 33
type textarea "*"
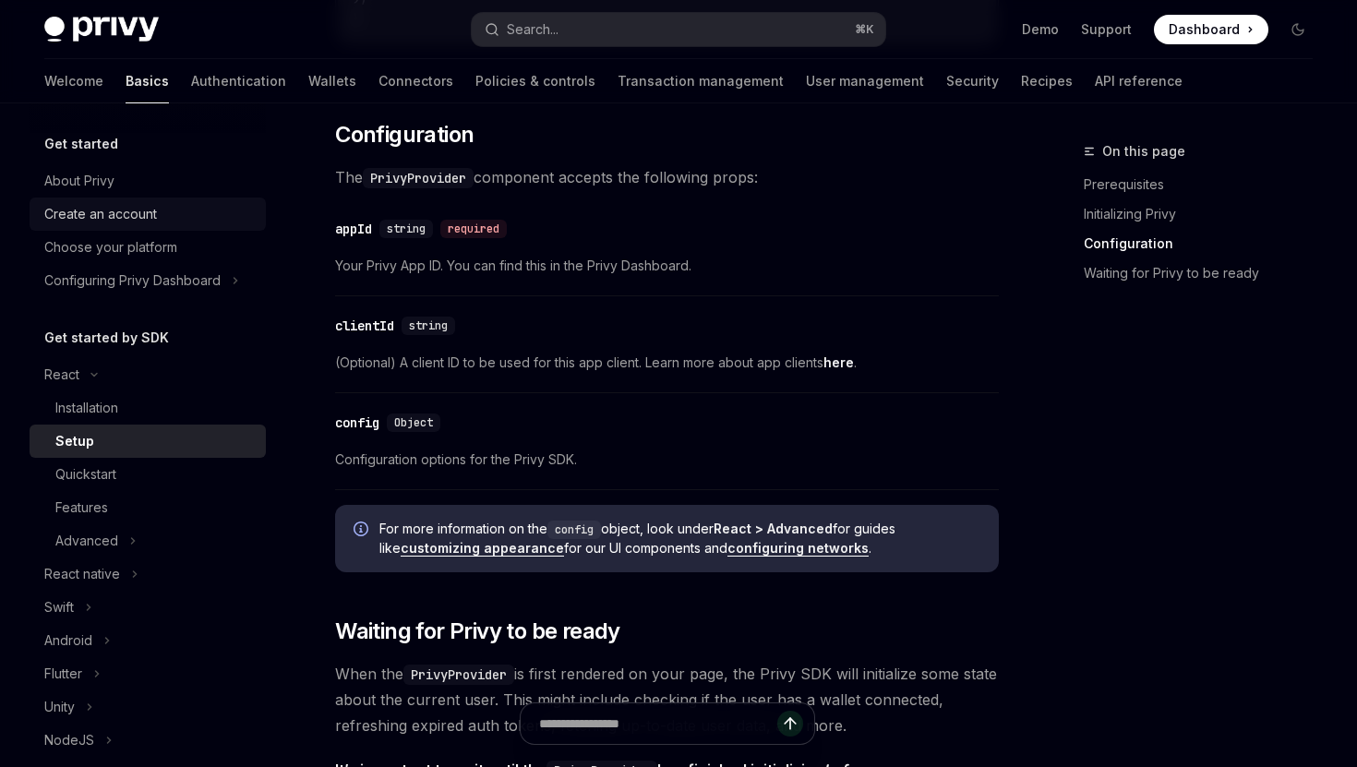
click at [157, 214] on div "Create an account" at bounding box center [149, 214] width 210 height 22
type textarea "*"
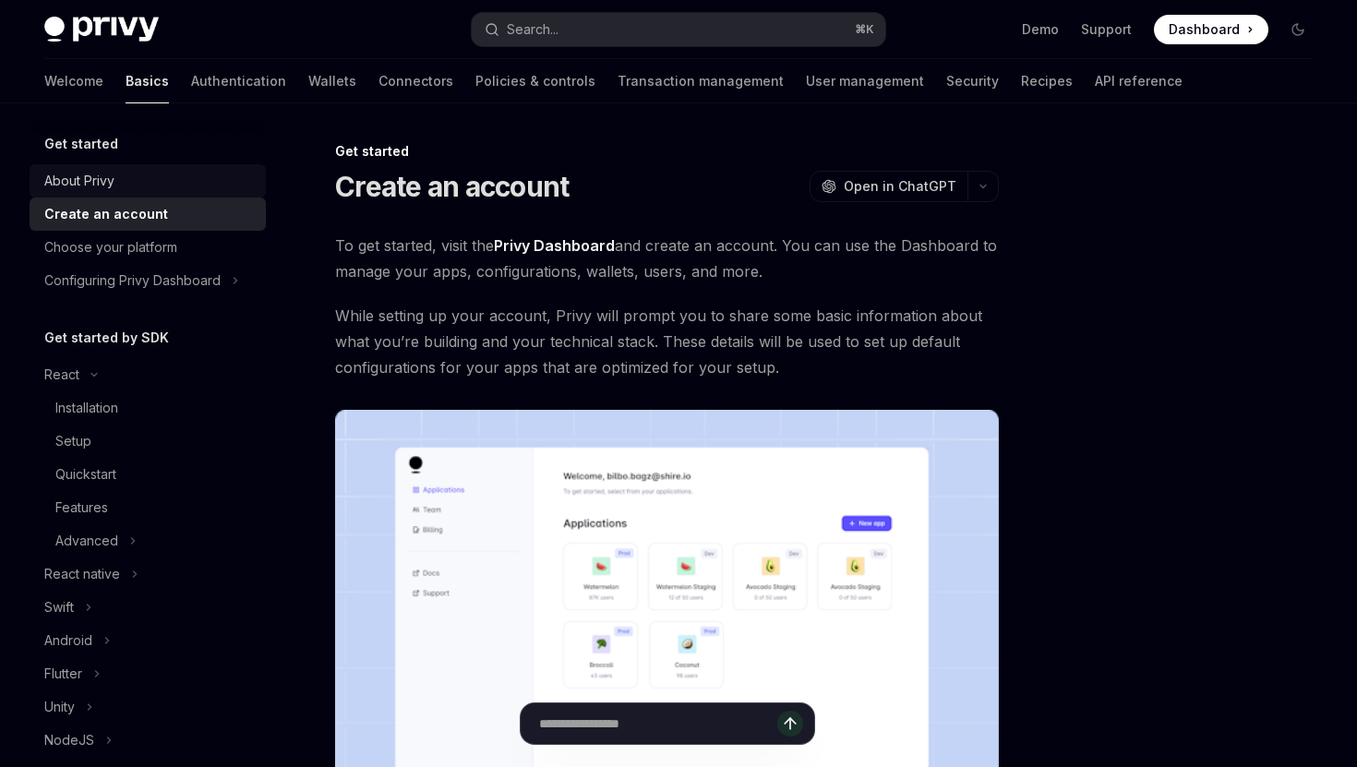
click at [173, 167] on link "About Privy" at bounding box center [148, 180] width 236 height 33
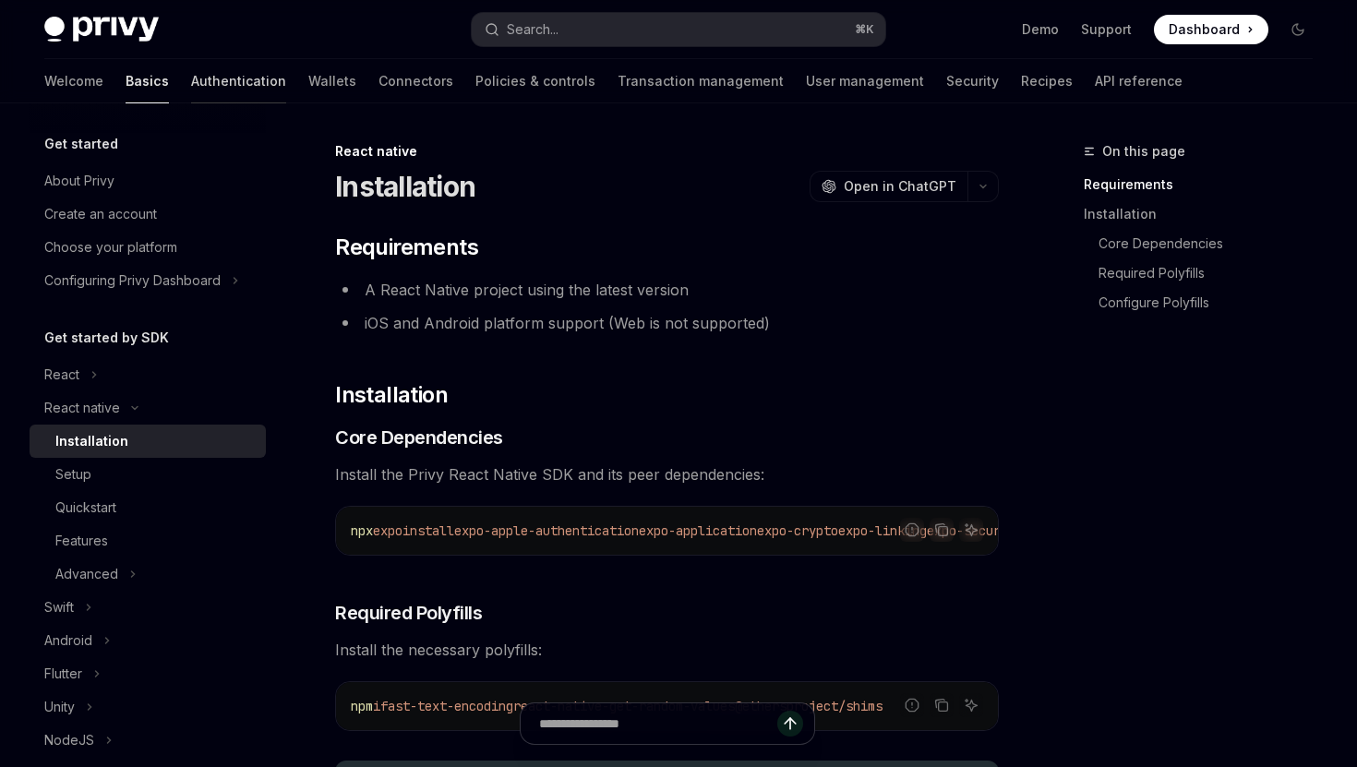
click at [191, 80] on link "Authentication" at bounding box center [238, 81] width 95 height 44
click at [191, 89] on link "Authentication" at bounding box center [238, 81] width 95 height 44
click at [191, 73] on link "Authentication" at bounding box center [238, 81] width 95 height 44
click at [191, 76] on link "Authentication" at bounding box center [238, 81] width 95 height 44
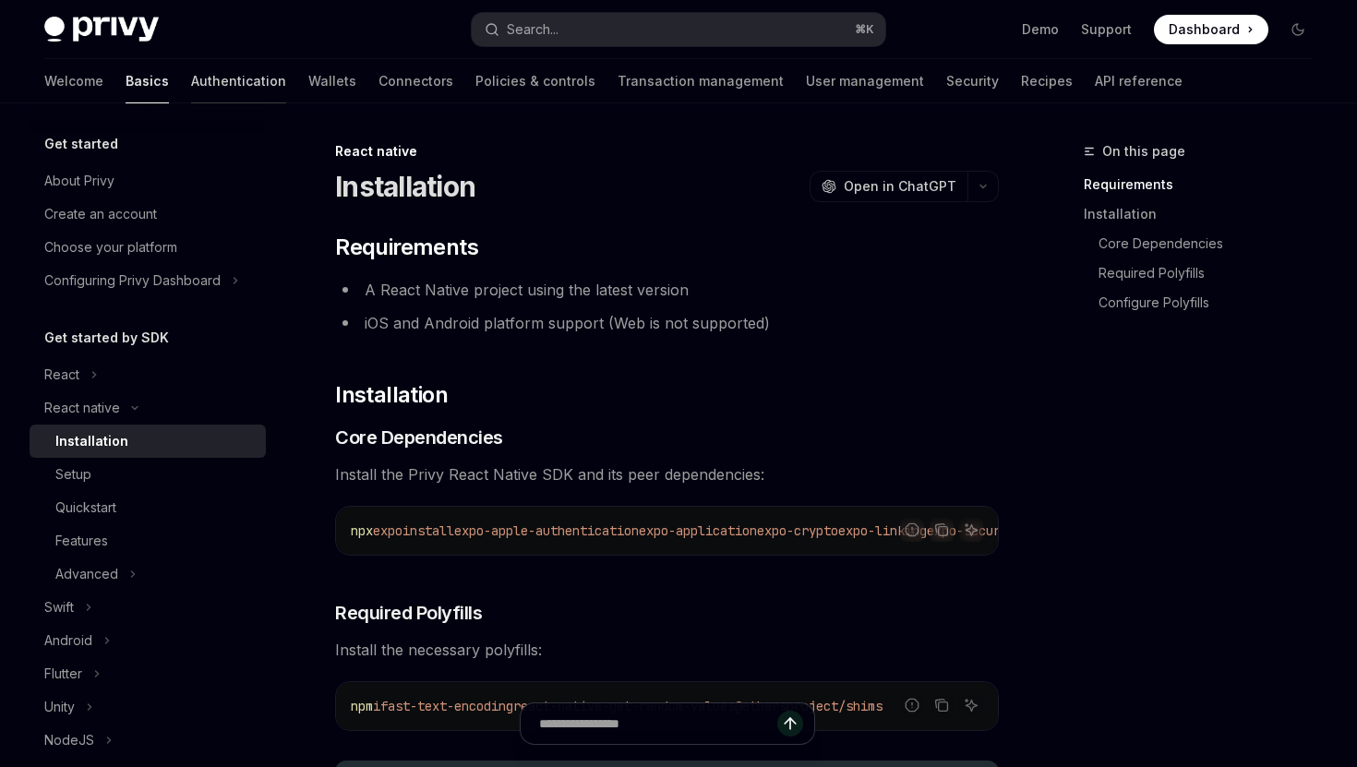
click at [191, 85] on link "Authentication" at bounding box center [238, 81] width 95 height 44
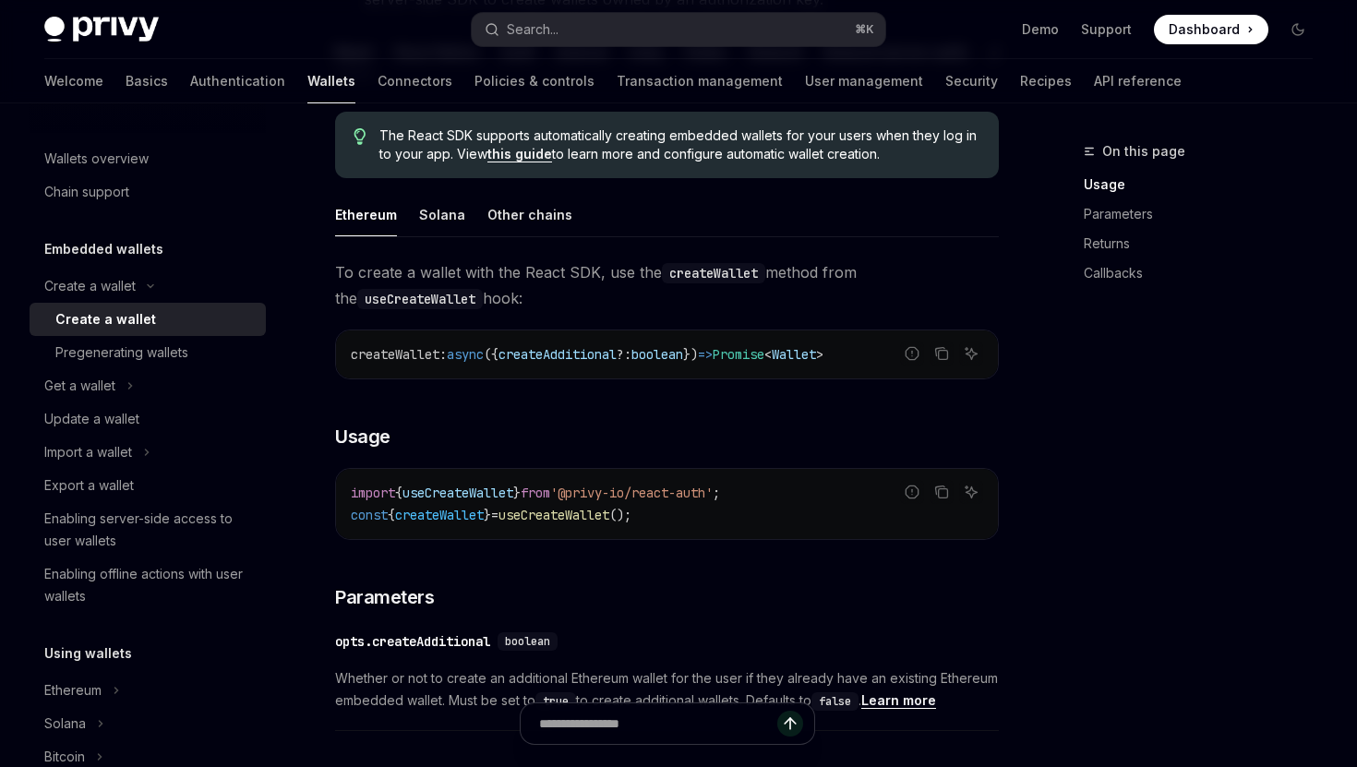
scroll to position [450, 0]
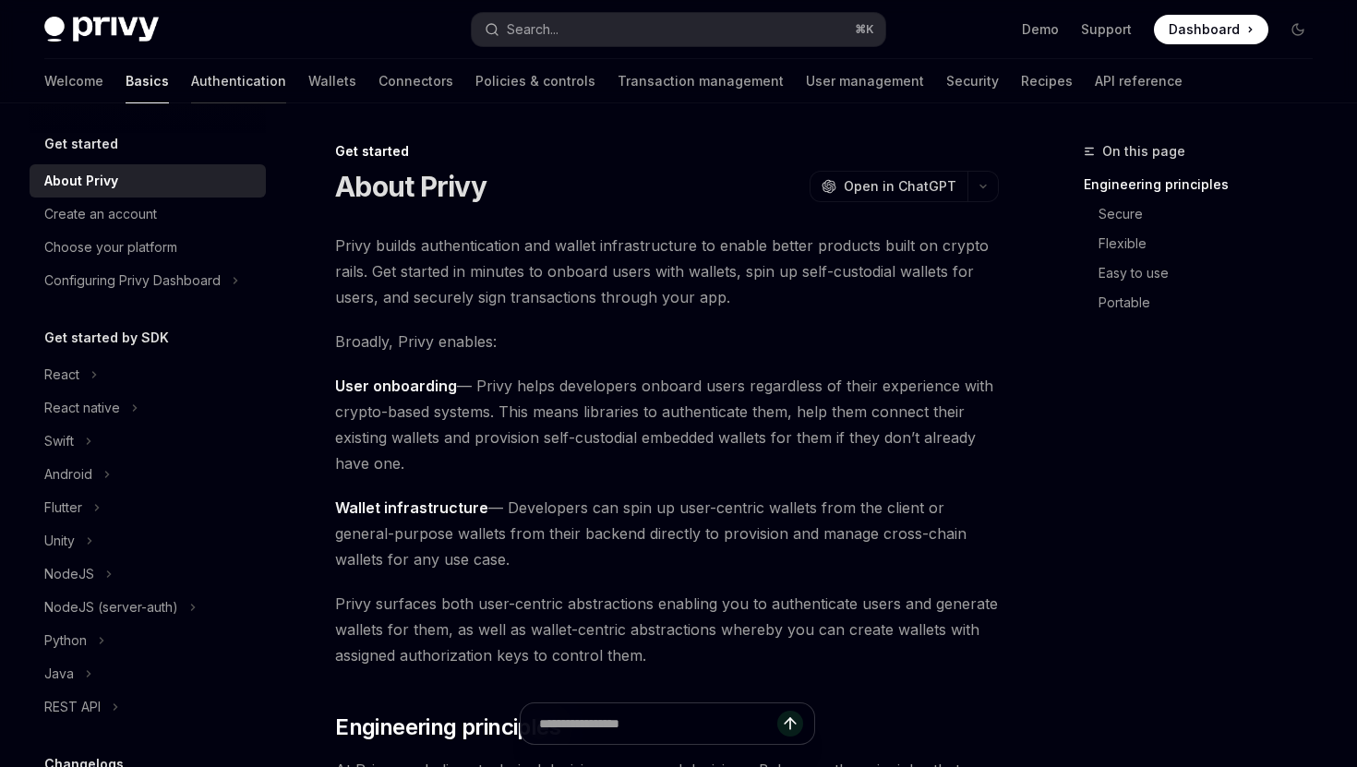
click at [191, 82] on link "Authentication" at bounding box center [238, 81] width 95 height 44
type textarea "*"
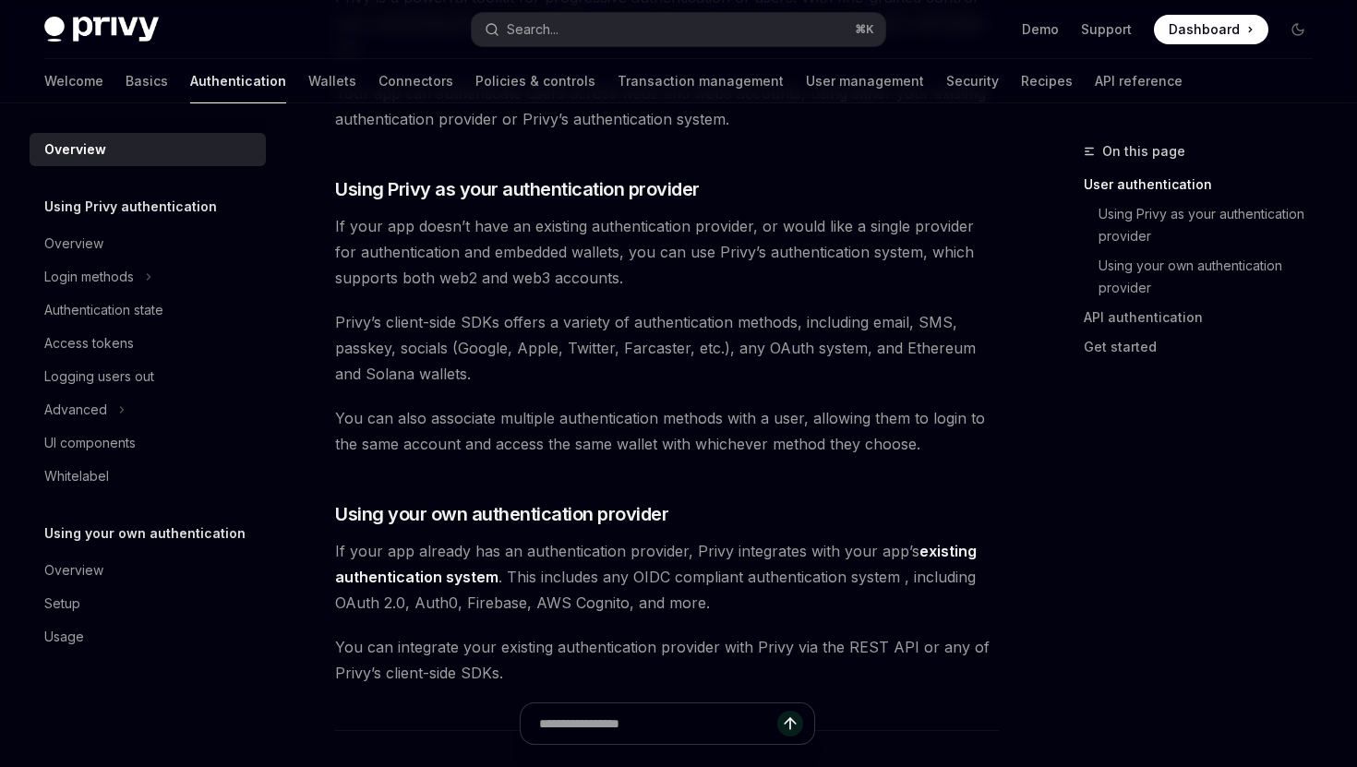
scroll to position [592, 0]
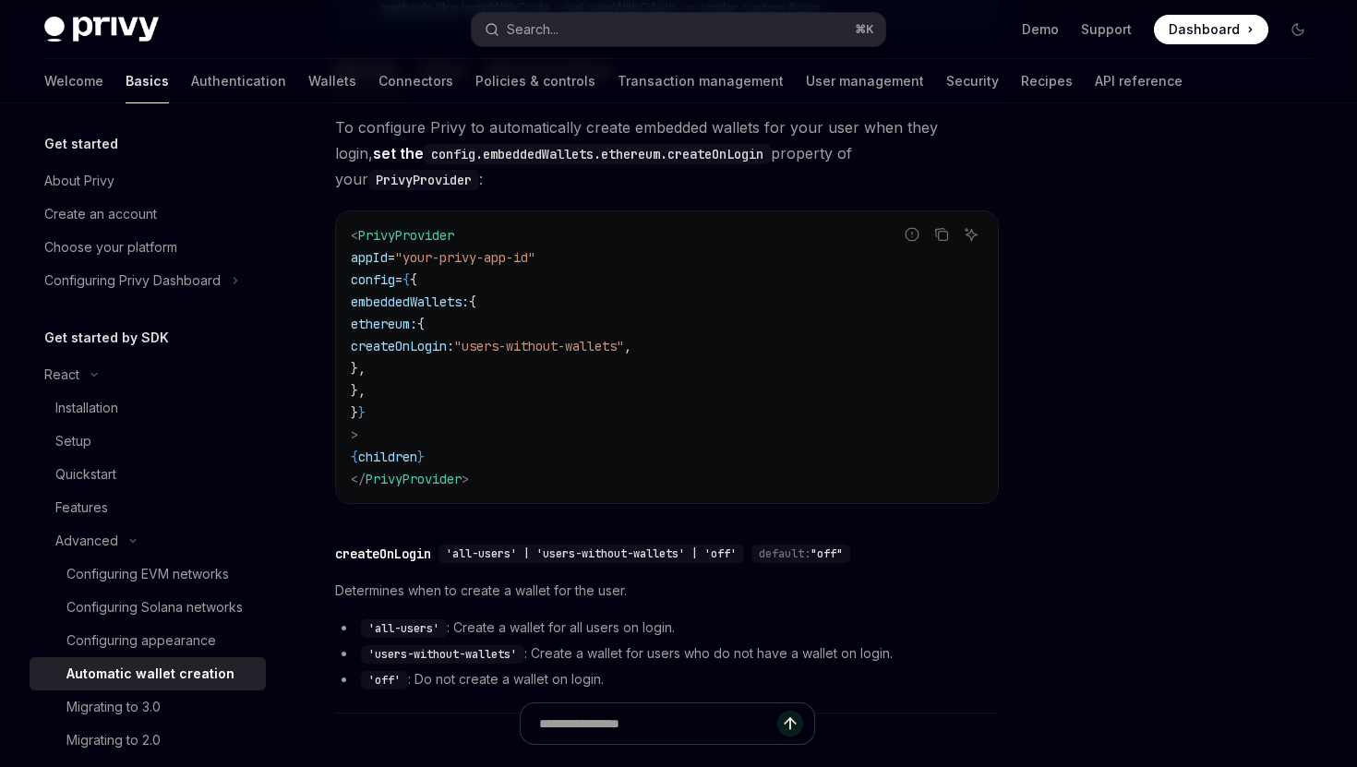
scroll to position [461, 0]
